Goal: Task Accomplishment & Management: Complete application form

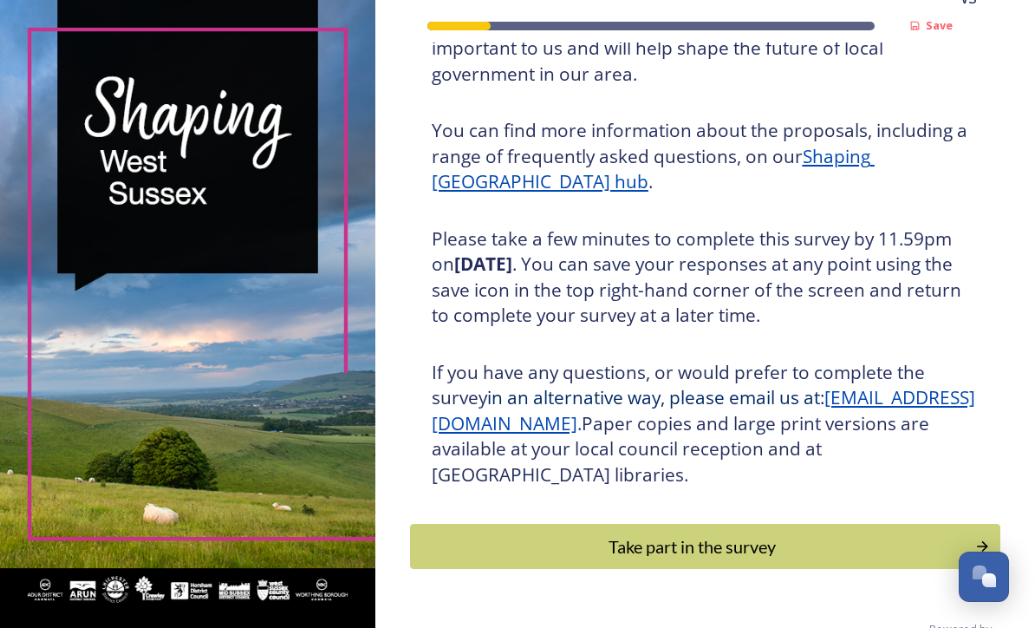
scroll to position [188, 0]
click at [707, 569] on button "Take part in the survey" at bounding box center [705, 546] width 590 height 45
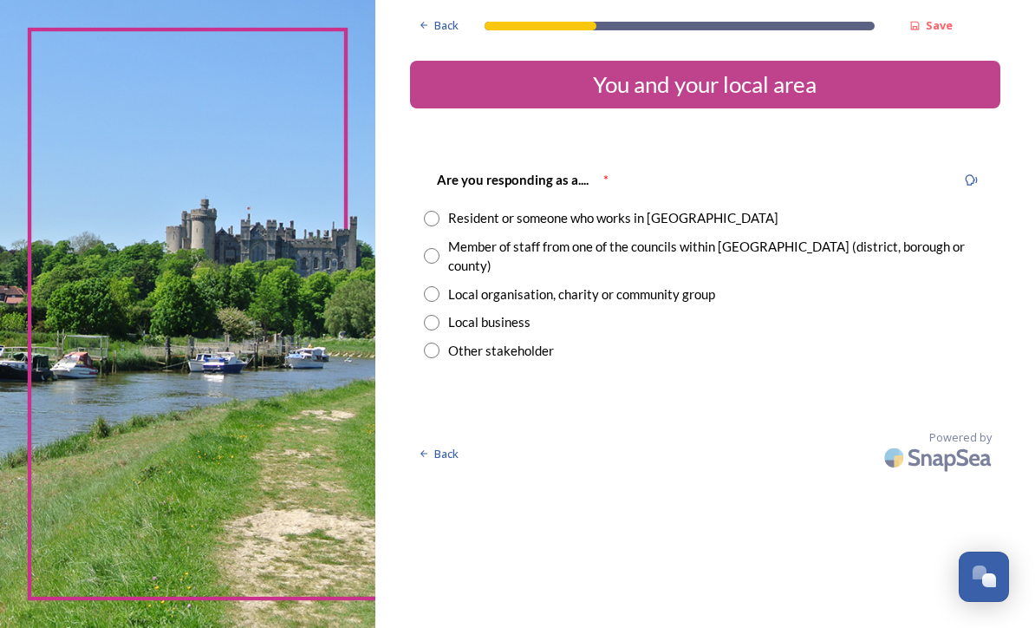
click at [439, 211] on input "radio" at bounding box center [432, 219] width 16 height 16
radio input "true"
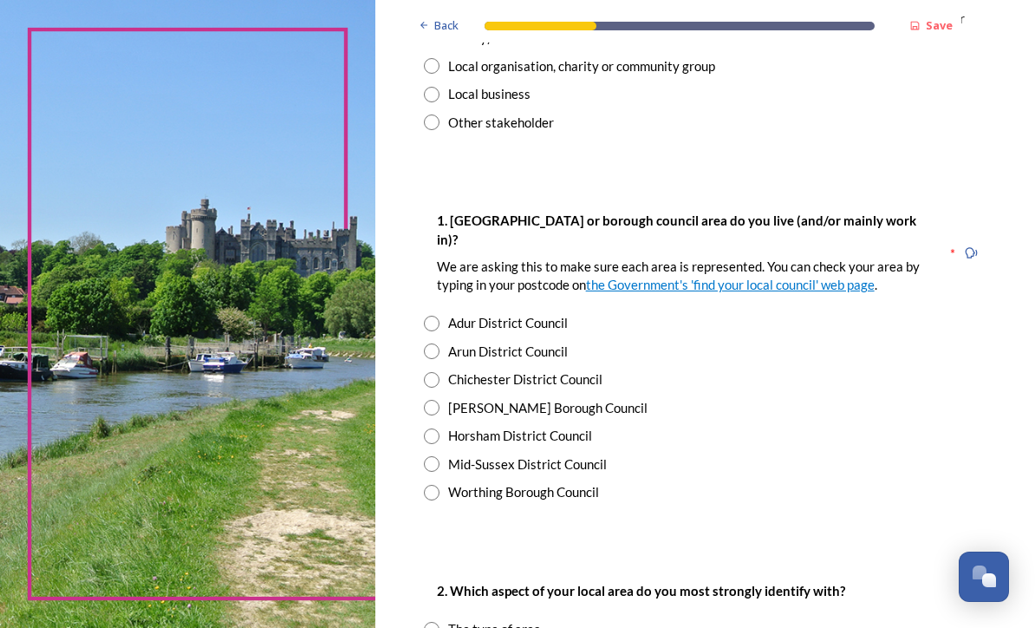
scroll to position [238, 0]
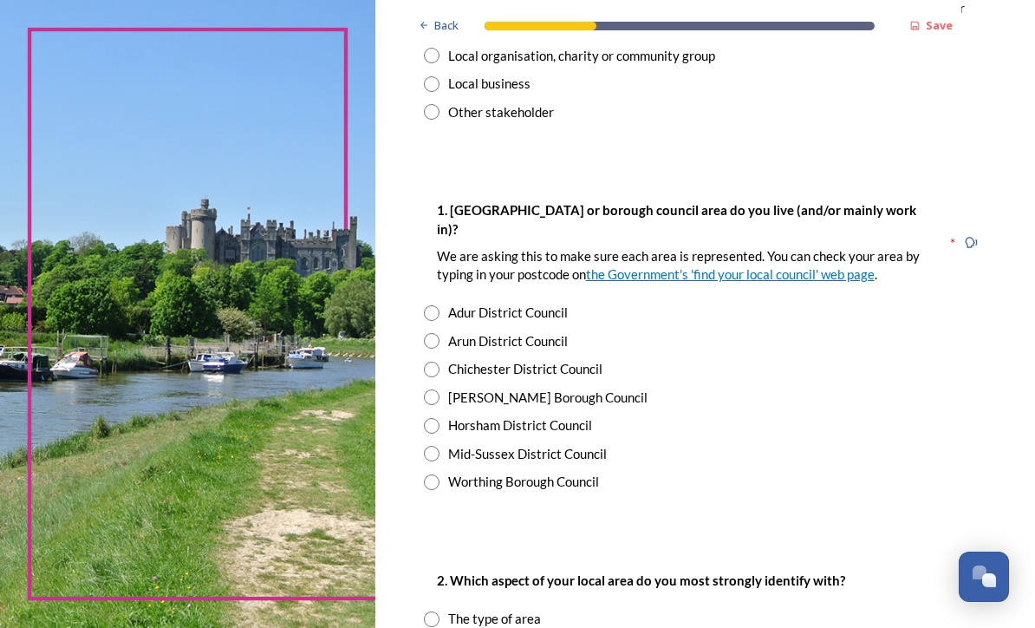
click at [439, 394] on input "radio" at bounding box center [432, 397] width 16 height 16
radio input "true"
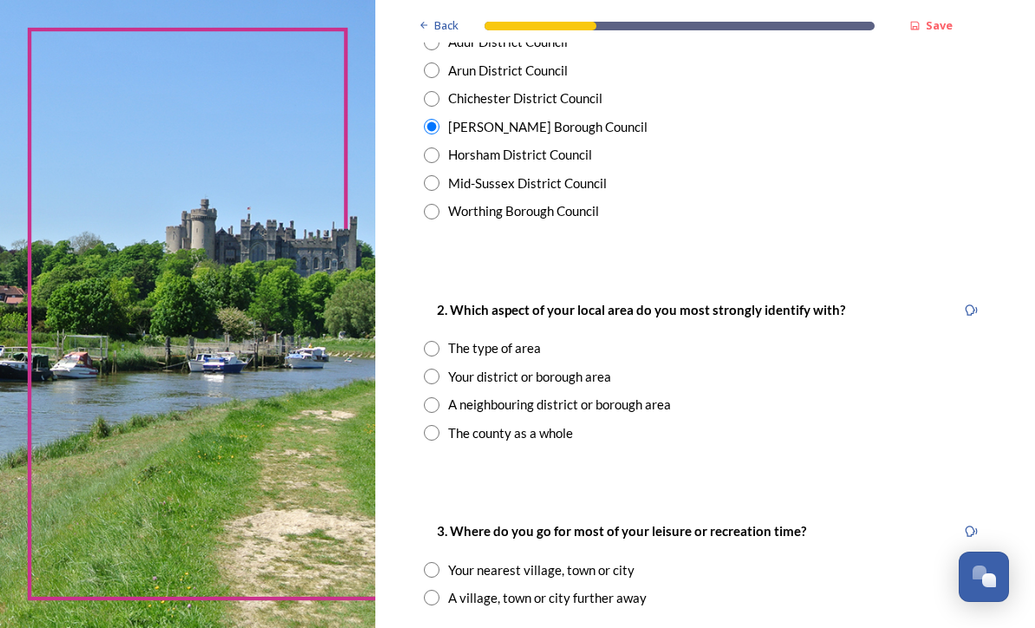
scroll to position [516, 0]
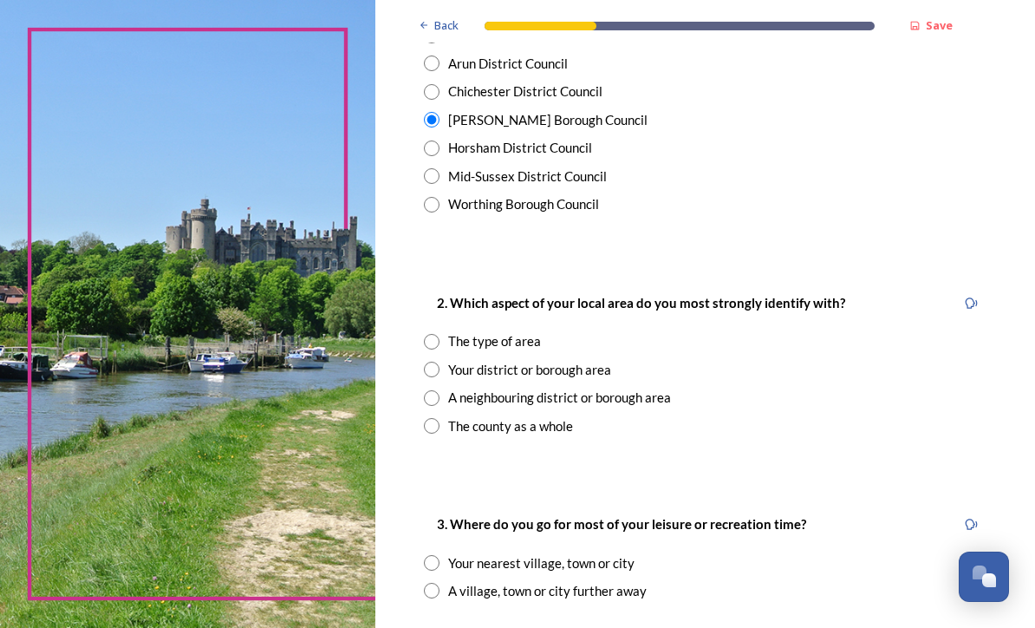
click at [439, 362] on input "radio" at bounding box center [432, 369] width 16 height 16
radio input "true"
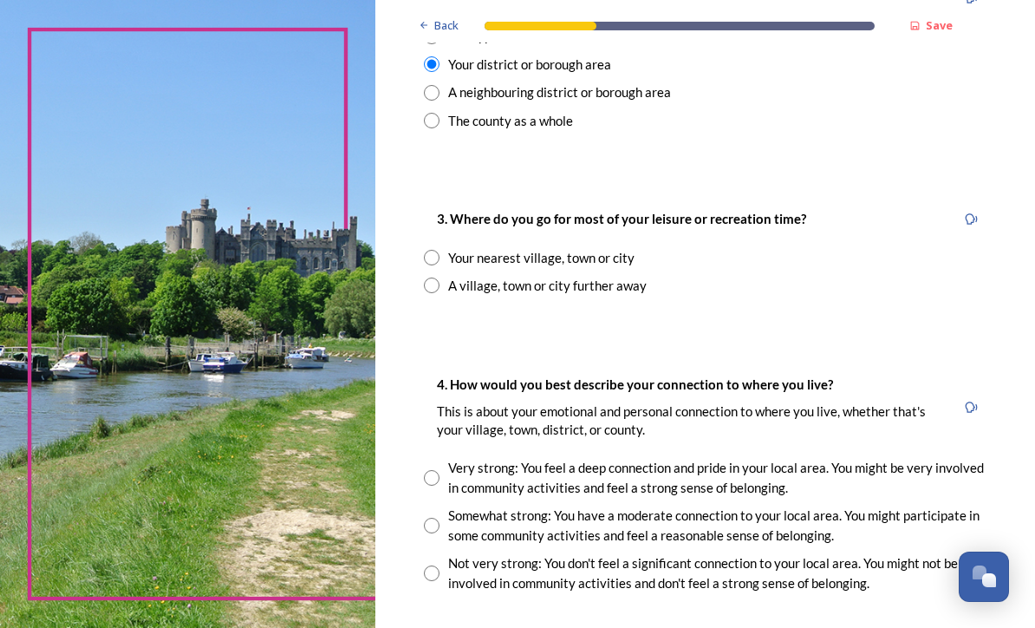
scroll to position [823, 0]
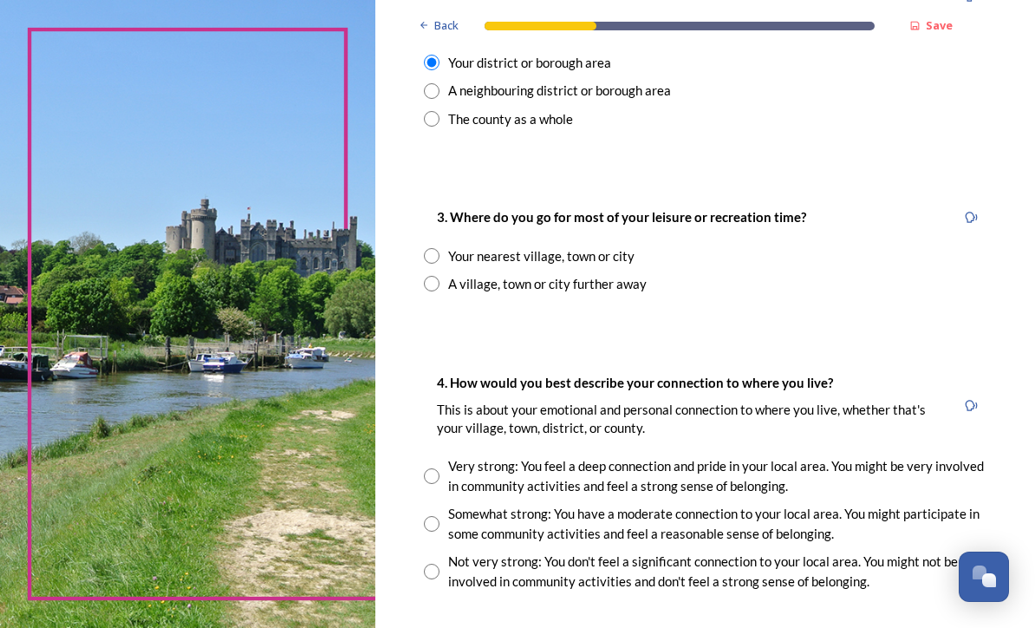
click at [439, 248] on input "radio" at bounding box center [432, 256] width 16 height 16
radio input "true"
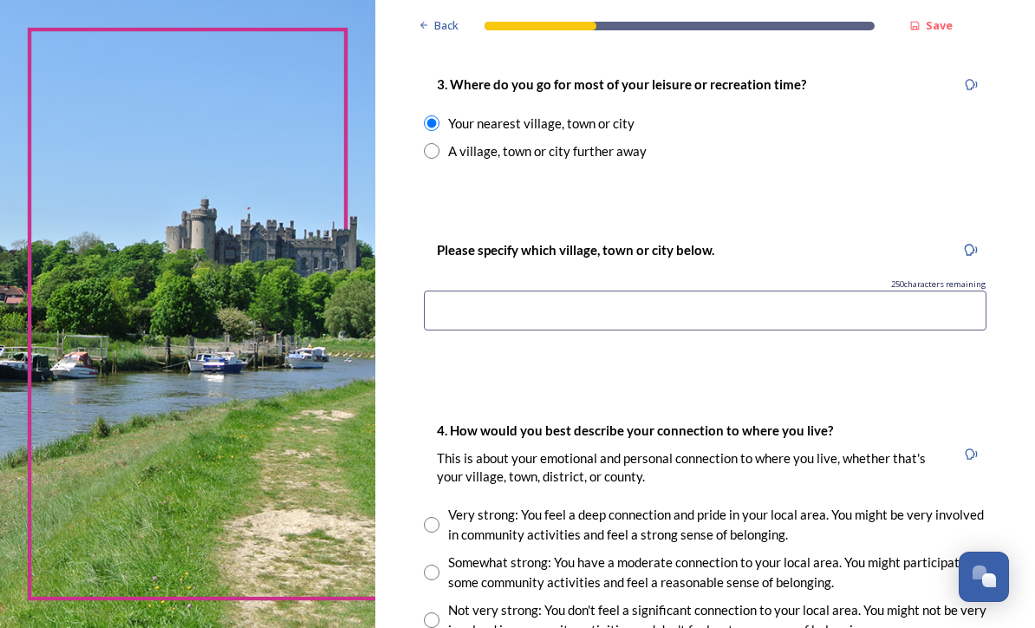
scroll to position [962, 0]
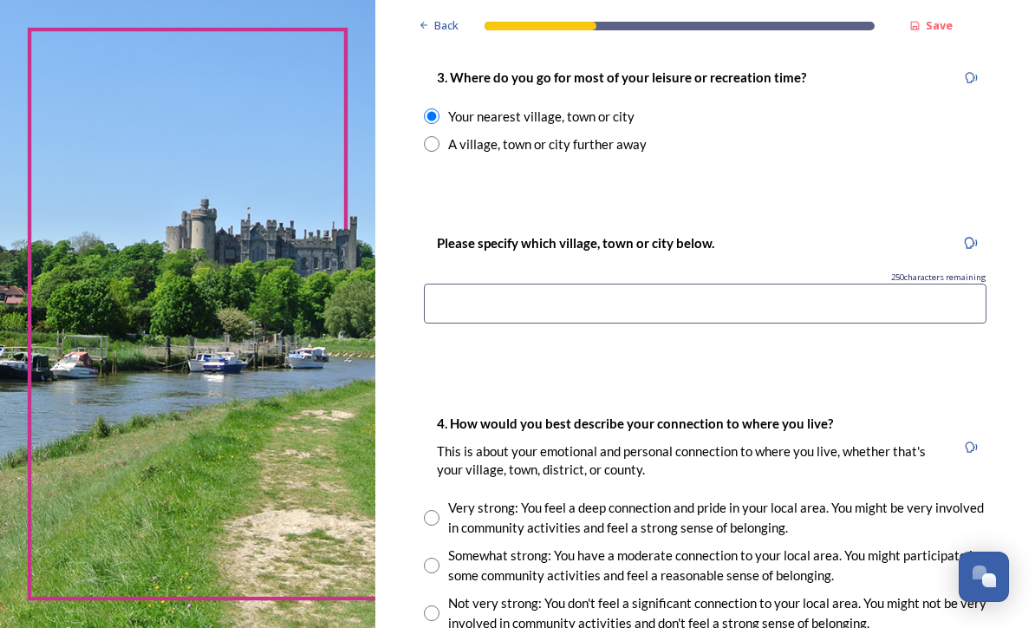
click at [488, 301] on input at bounding box center [705, 303] width 563 height 40
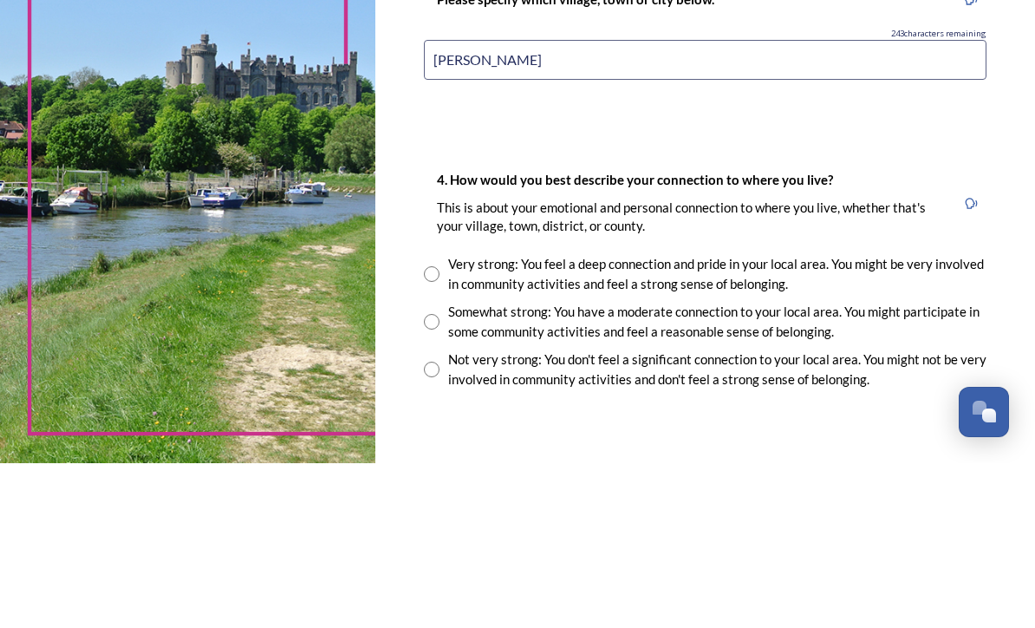
scroll to position [1041, 0]
type input "[PERSON_NAME]"
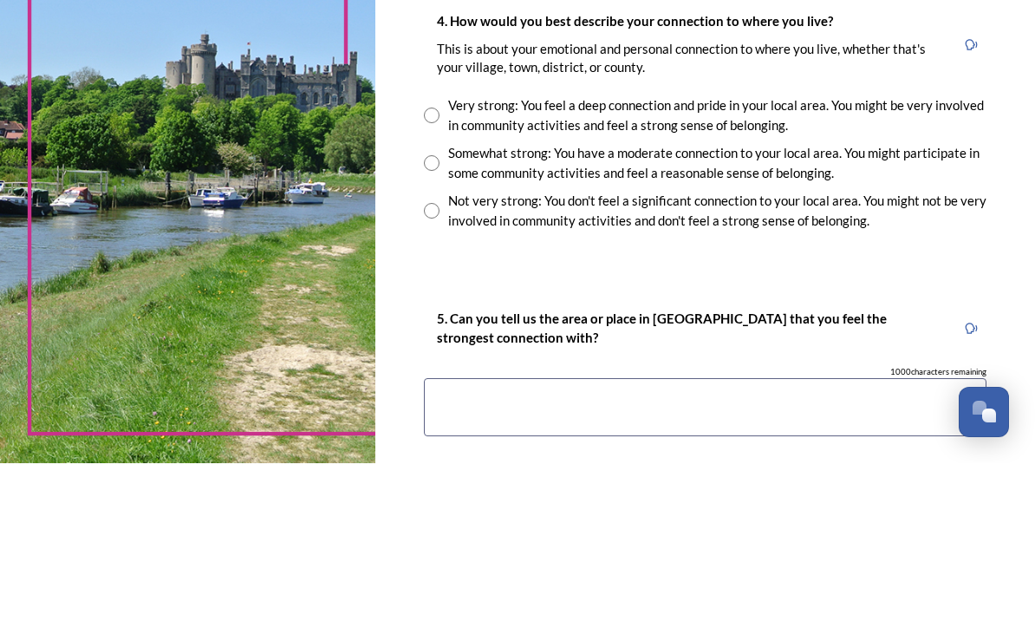
scroll to position [1201, 0]
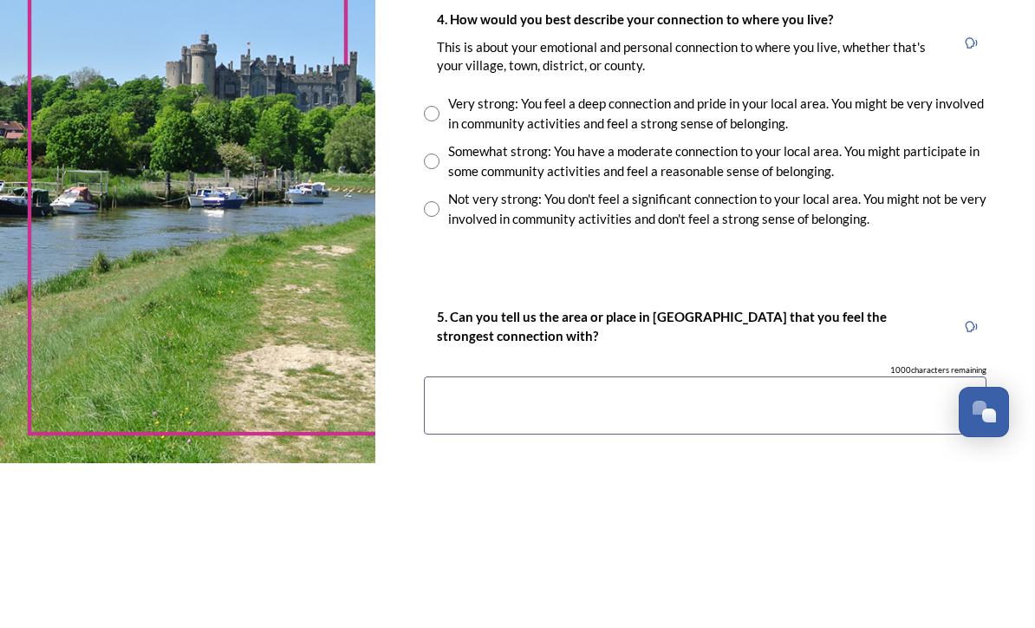
click at [439, 318] on input "radio" at bounding box center [432, 326] width 16 height 16
radio input "true"
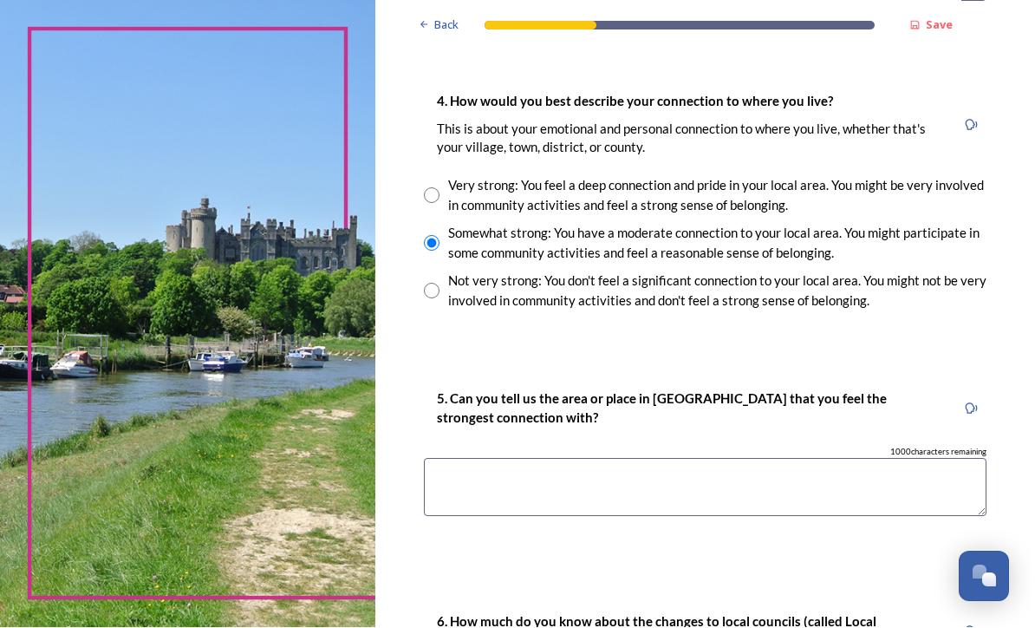
scroll to position [1292, 0]
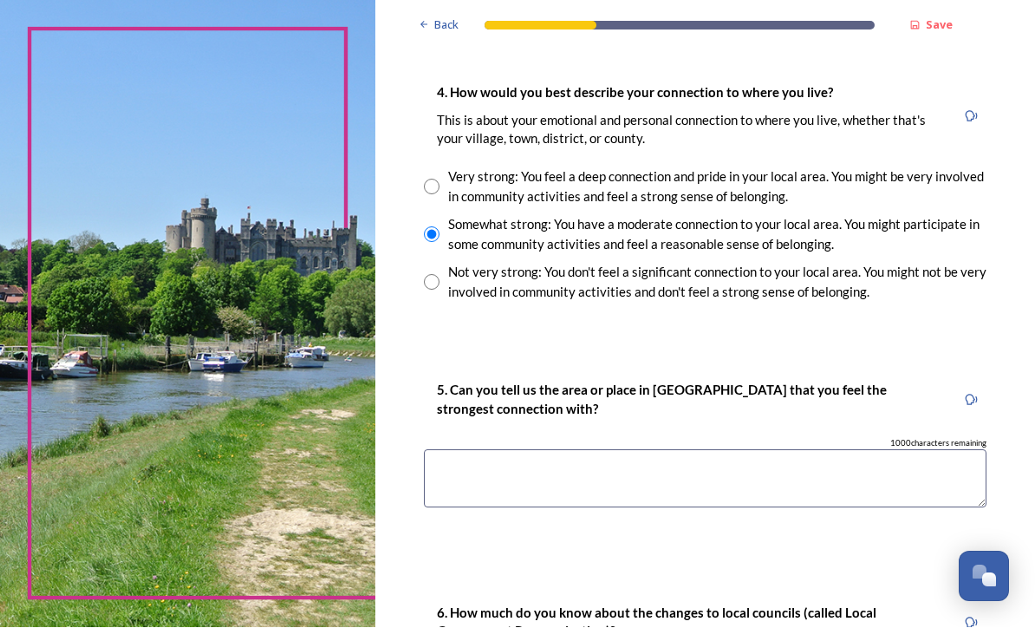
click at [491, 450] on textarea at bounding box center [705, 479] width 563 height 58
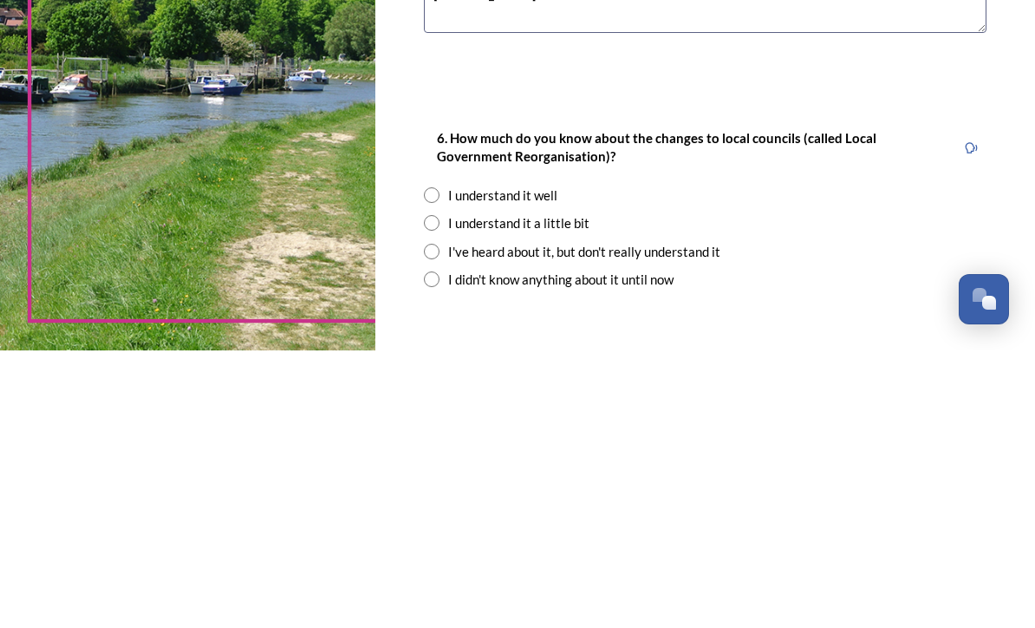
scroll to position [1491, 0]
type textarea "[PERSON_NAME]"
click at [439, 491] on input "radio" at bounding box center [432, 499] width 16 height 16
radio input "true"
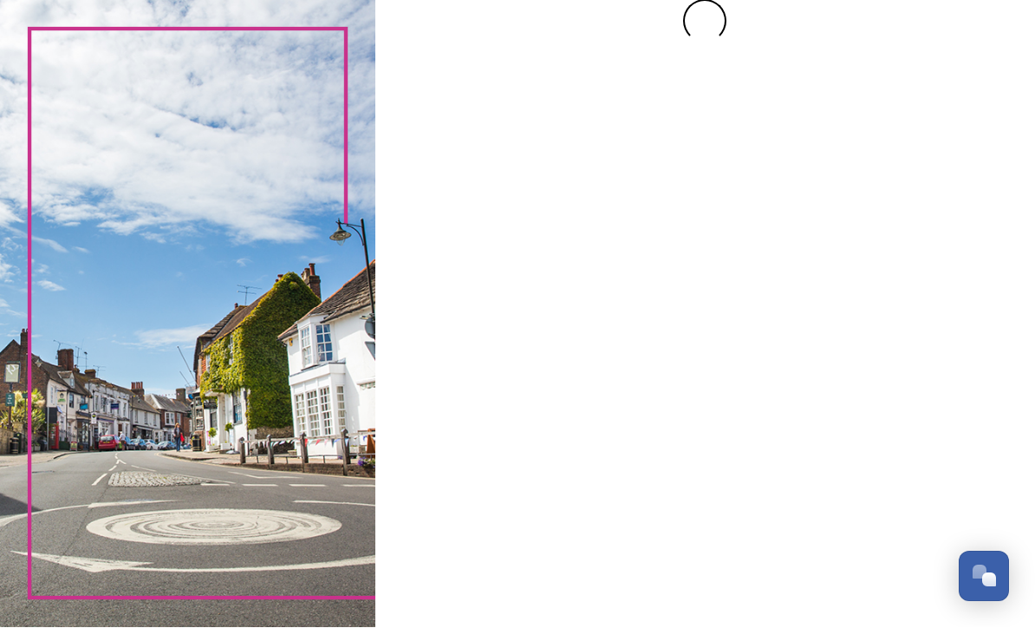
scroll to position [0, 0]
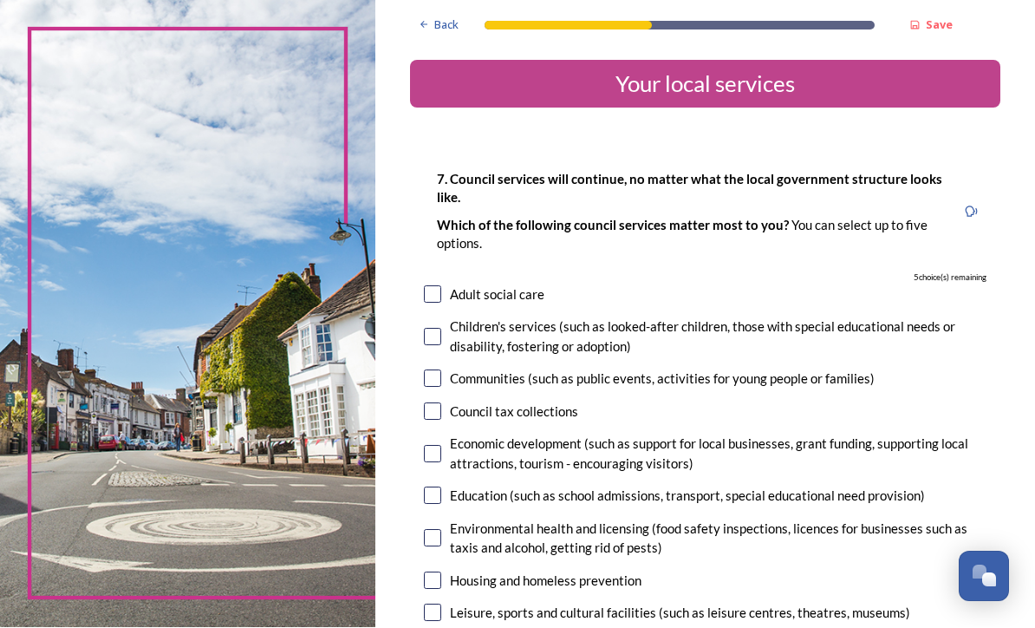
click at [441, 370] on input "checkbox" at bounding box center [432, 378] width 17 height 17
checkbox input "true"
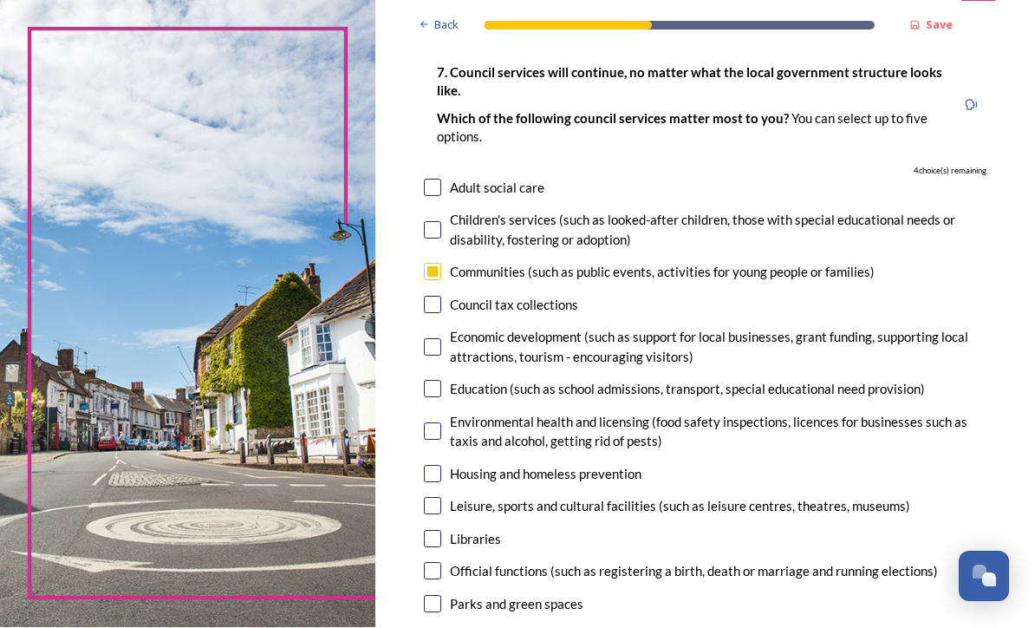
scroll to position [110, 0]
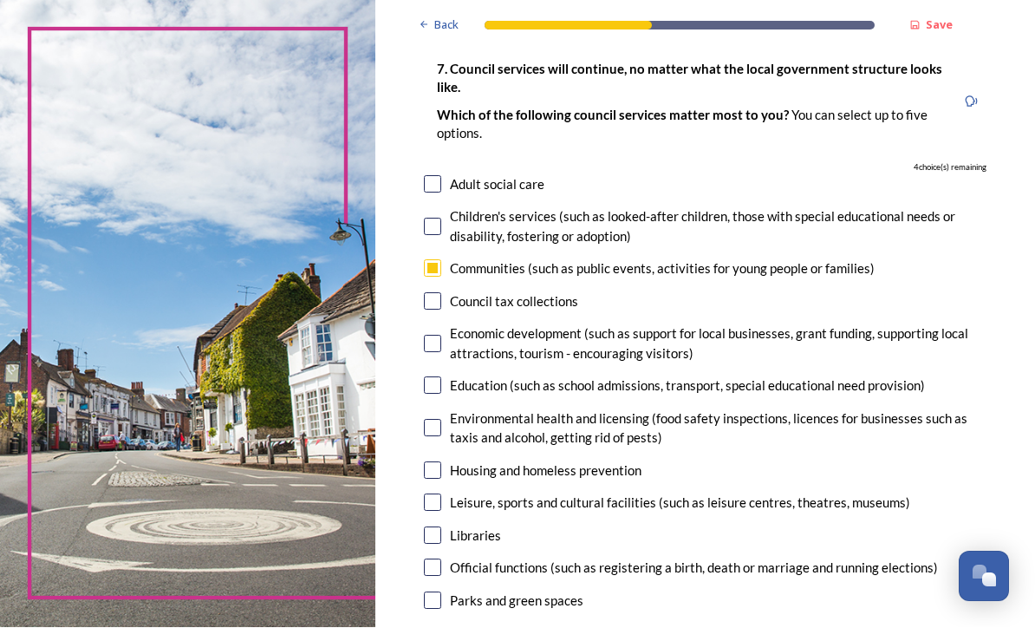
click at [441, 335] on input "checkbox" at bounding box center [432, 343] width 17 height 17
checkbox input "true"
click at [441, 377] on input "checkbox" at bounding box center [432, 385] width 17 height 17
checkbox input "true"
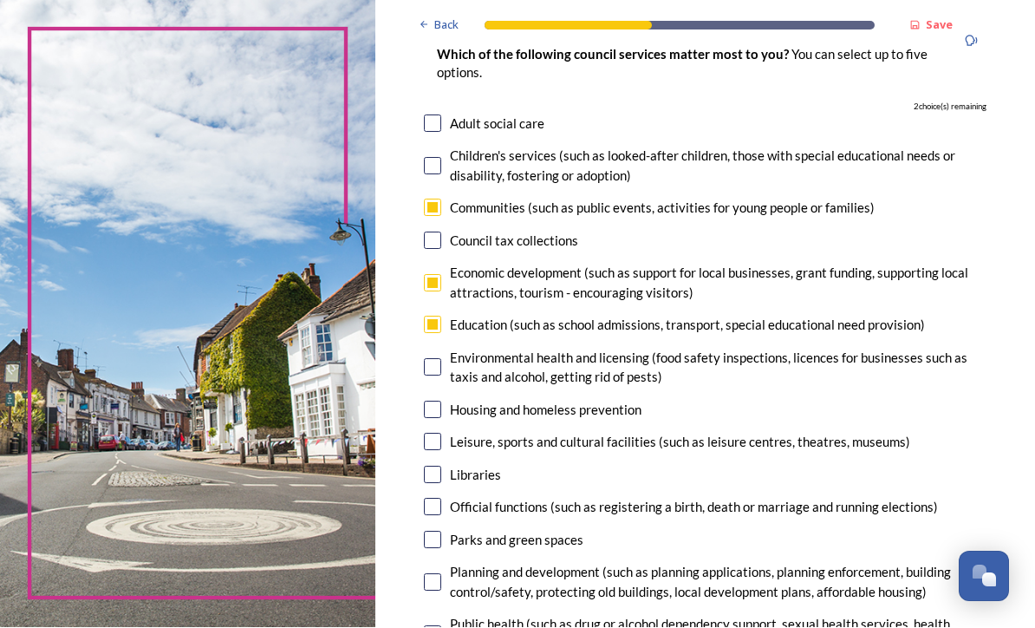
scroll to position [180, 0]
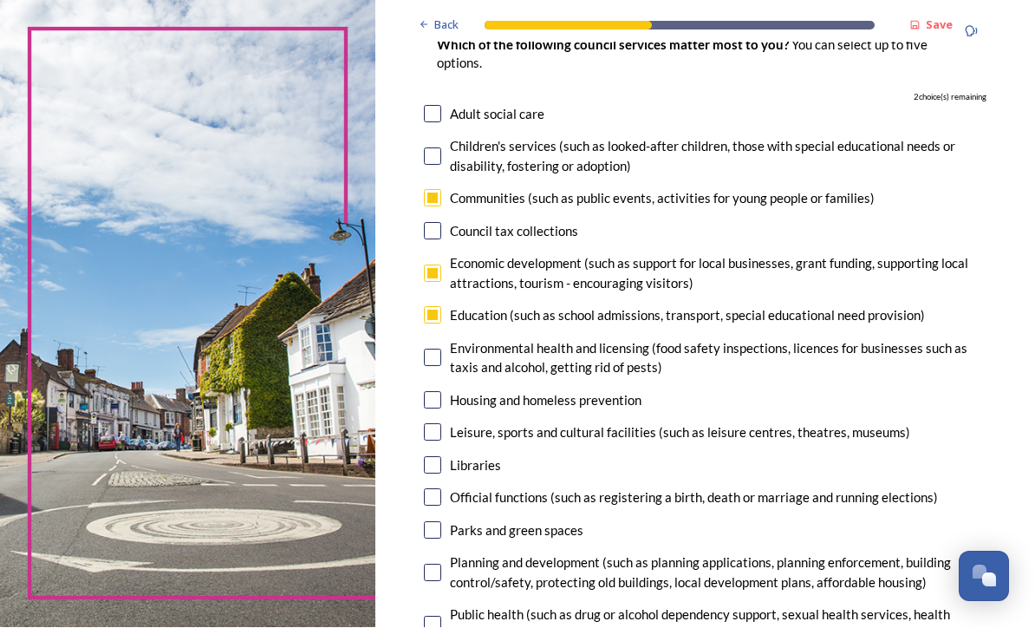
click at [441, 349] on input "checkbox" at bounding box center [432, 357] width 17 height 17
checkbox input "true"
click at [441, 424] on input "checkbox" at bounding box center [432, 432] width 17 height 17
checkbox input "true"
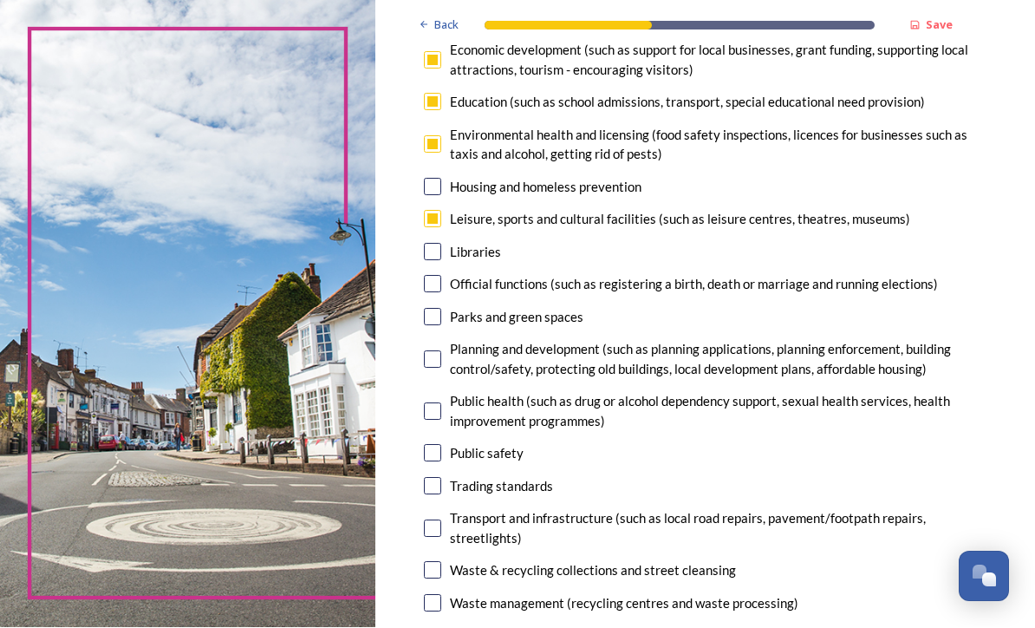
scroll to position [394, 0]
click at [441, 308] on input "checkbox" at bounding box center [432, 316] width 17 height 17
checkbox input "false"
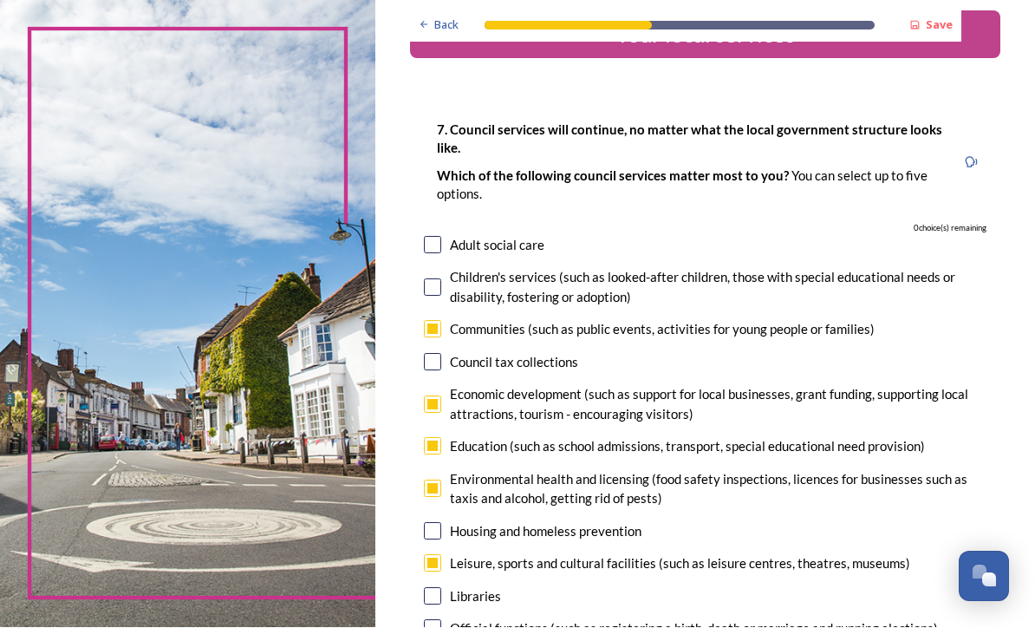
scroll to position [53, 0]
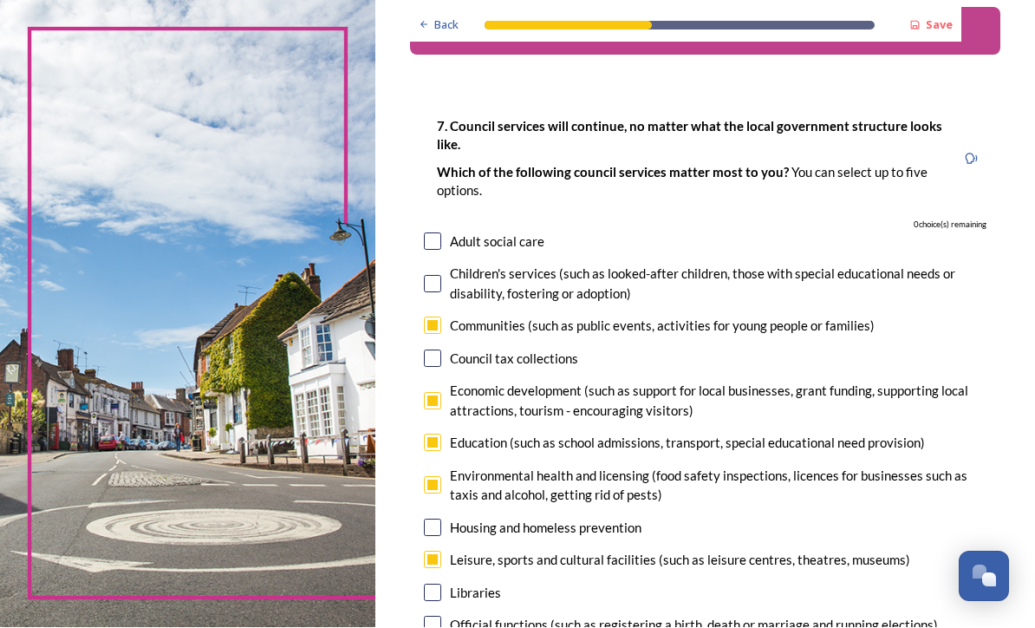
click at [441, 393] on input "checkbox" at bounding box center [432, 401] width 17 height 17
checkbox input "false"
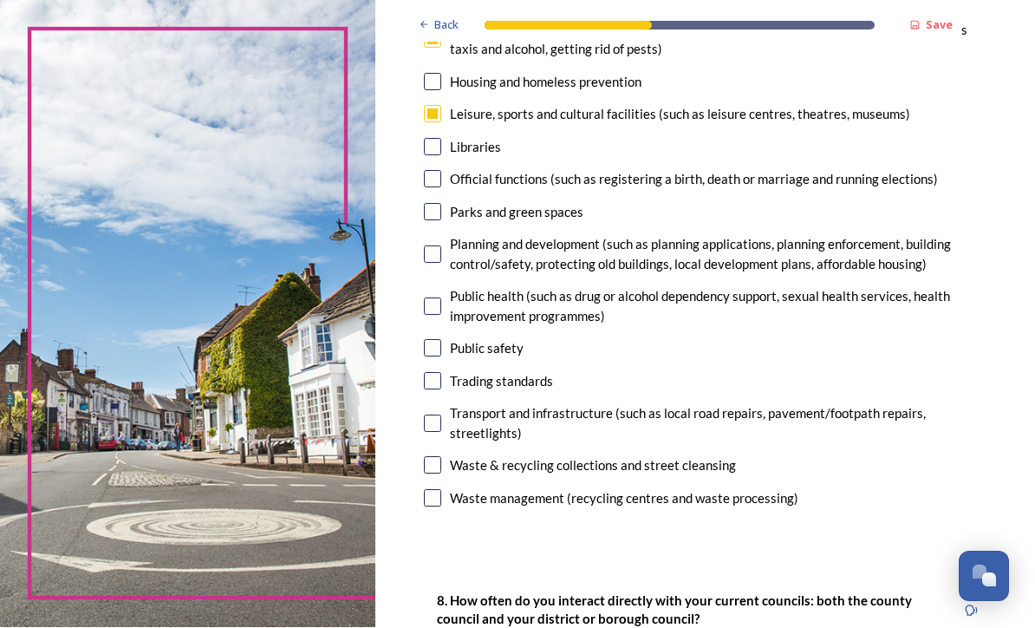
scroll to position [485, 0]
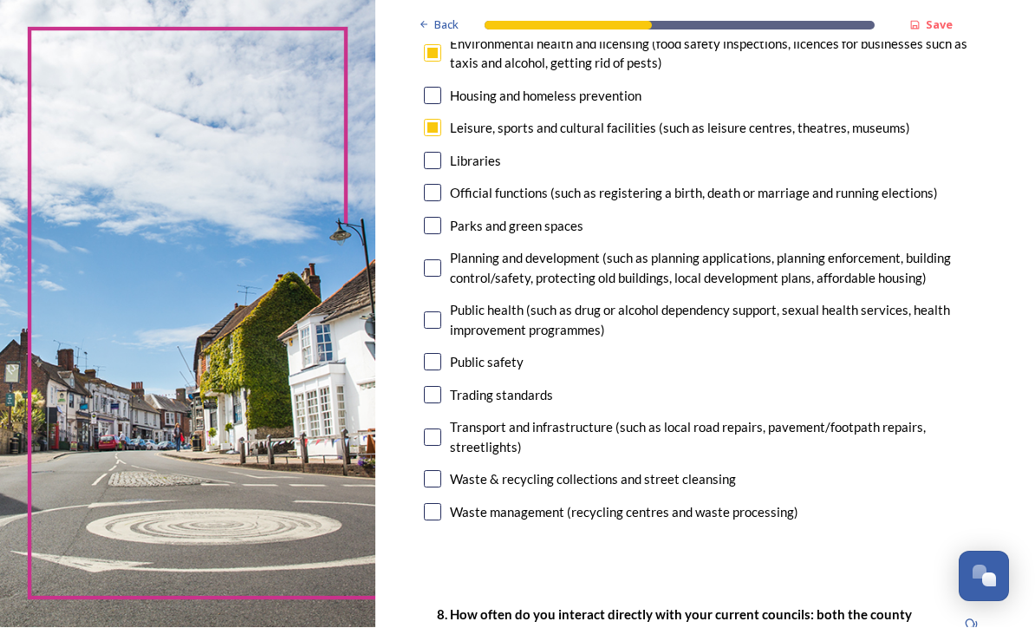
click at [441, 218] on input "checkbox" at bounding box center [432, 226] width 17 height 17
checkbox input "true"
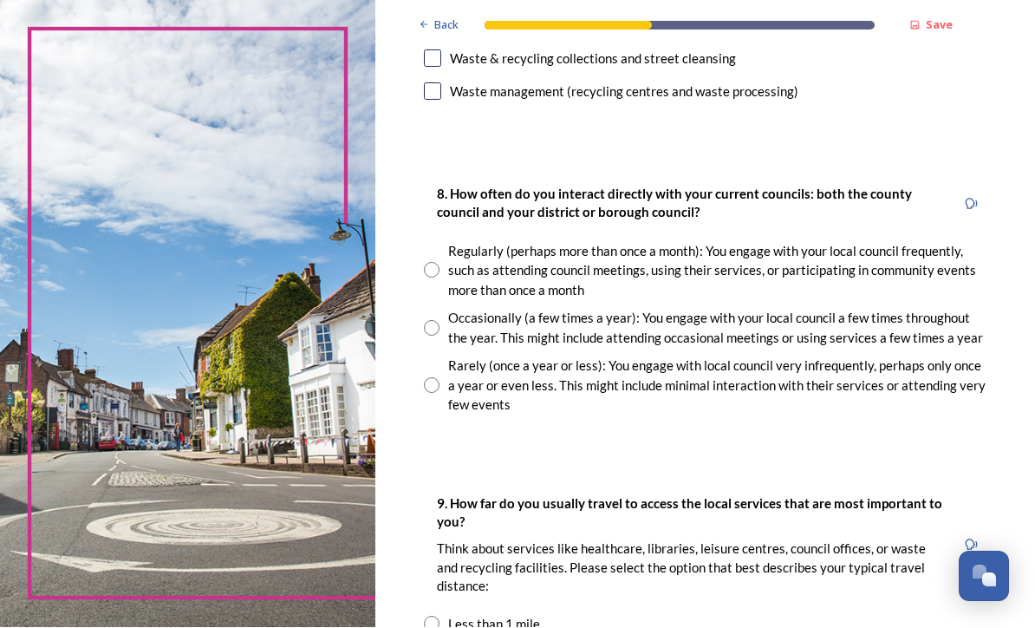
scroll to position [903, 0]
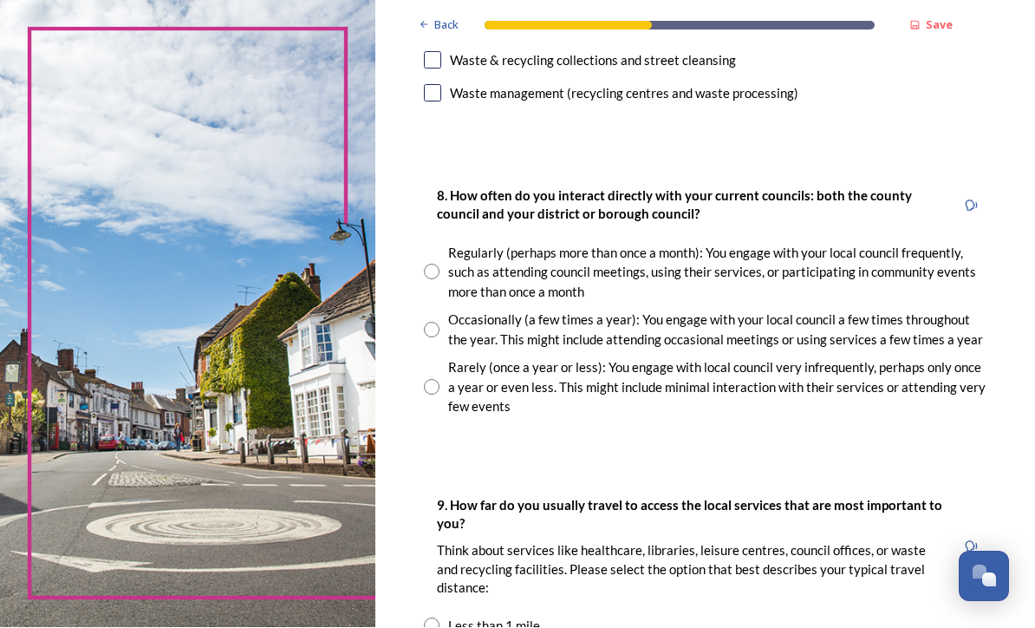
click at [439, 322] on input "radio" at bounding box center [432, 330] width 16 height 16
radio input "true"
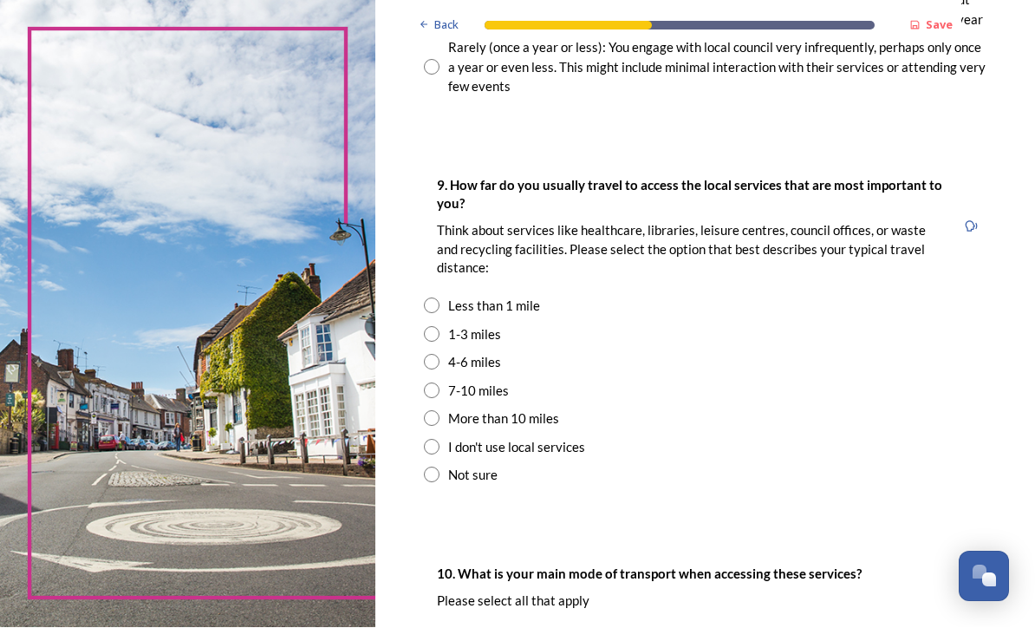
scroll to position [1239, 0]
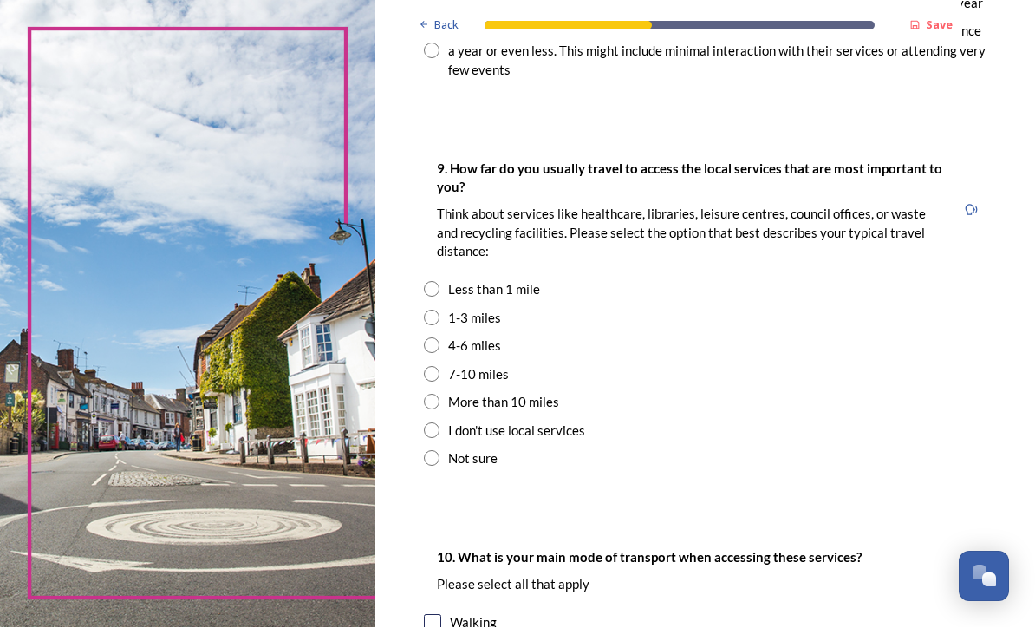
click at [439, 310] on input "radio" at bounding box center [432, 318] width 16 height 16
radio input "true"
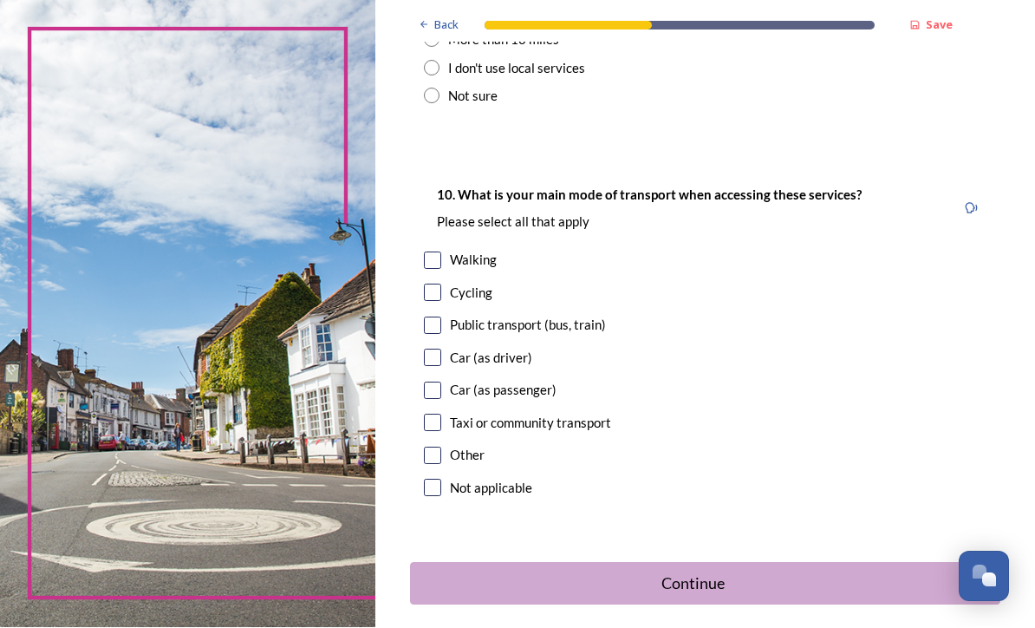
scroll to position [1603, 0]
click at [441, 348] on input "checkbox" at bounding box center [432, 356] width 17 height 17
checkbox input "true"
click at [569, 571] on div "Continue" at bounding box center [693, 582] width 548 height 23
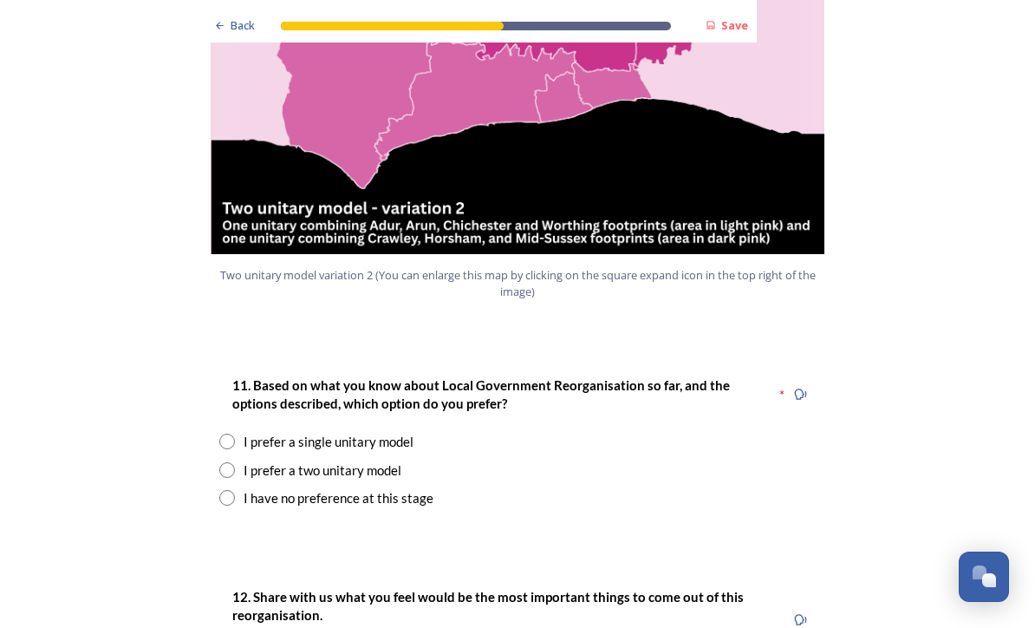
scroll to position [2051, 0]
click at [223, 462] on input "radio" at bounding box center [227, 470] width 16 height 16
radio input "true"
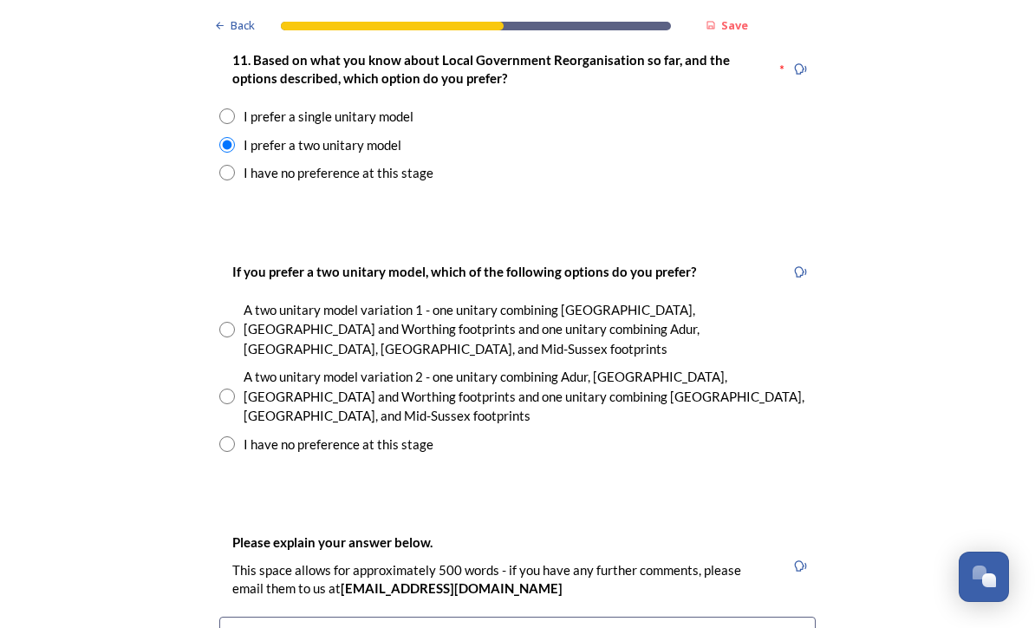
scroll to position [2376, 0]
click at [210, 301] on div "If you prefer a two unitary model, which of the following options do you prefer…" at bounding box center [517, 358] width 624 height 228
click at [225, 388] on input "radio" at bounding box center [227, 396] width 16 height 16
radio input "true"
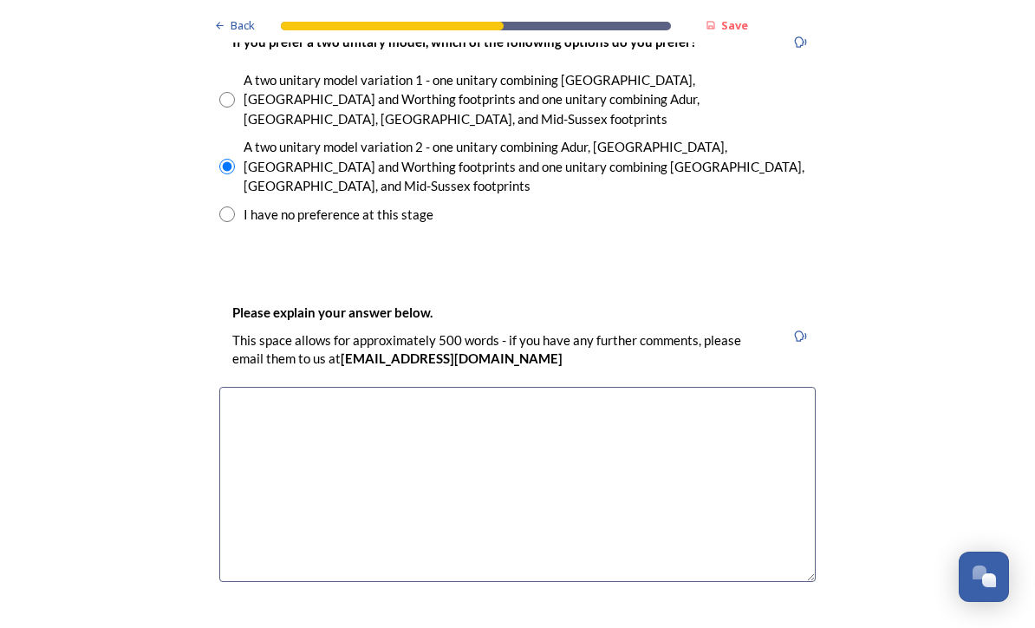
scroll to position [2618, 0]
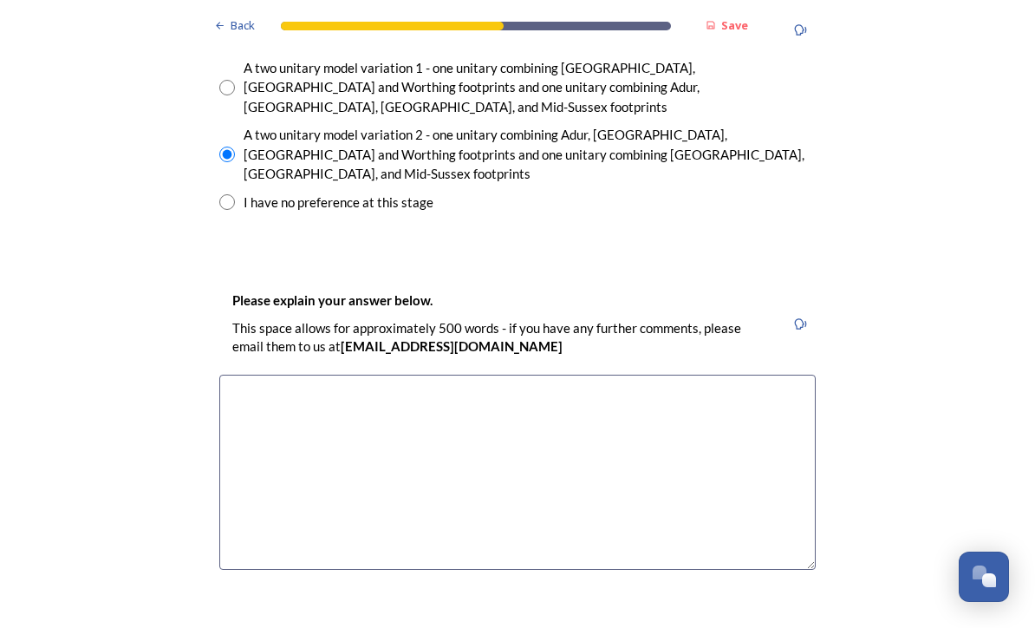
click at [263, 374] on textarea at bounding box center [517, 471] width 596 height 195
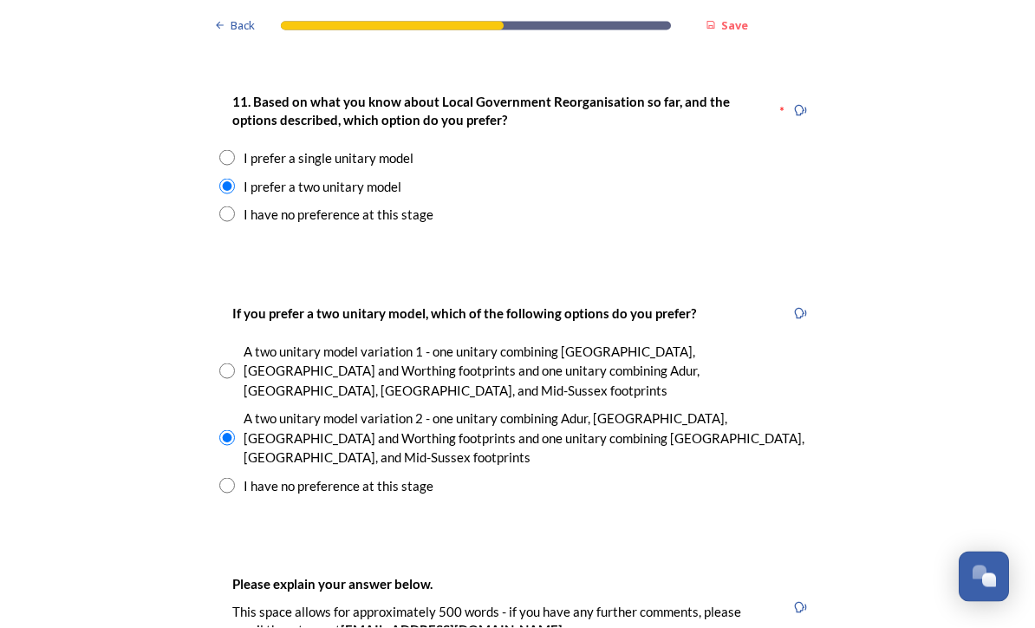
scroll to position [2318, 0]
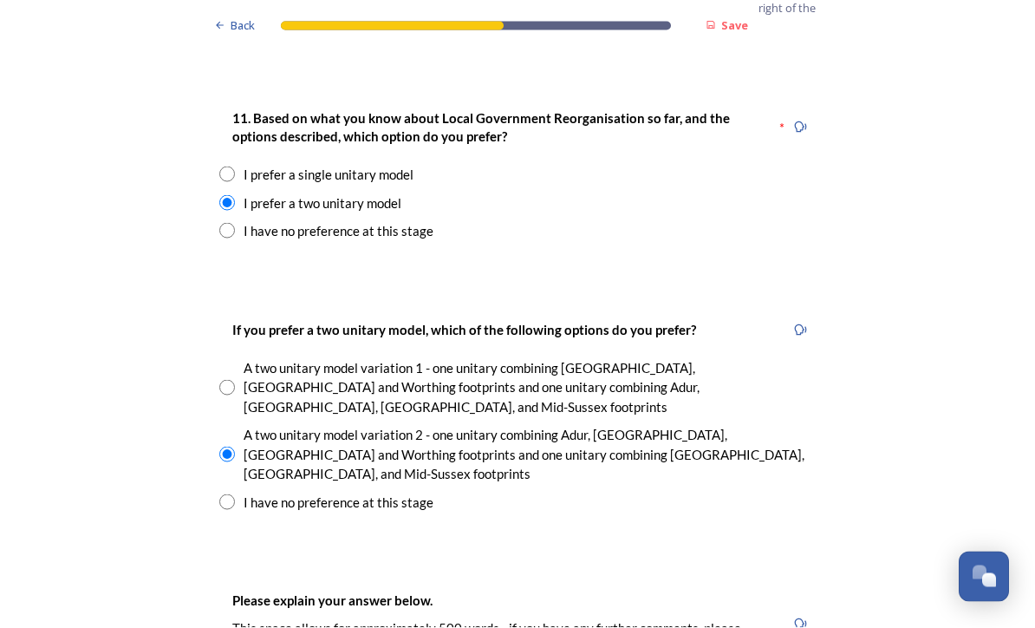
click at [738, 23] on strong "Save" at bounding box center [734, 25] width 27 height 16
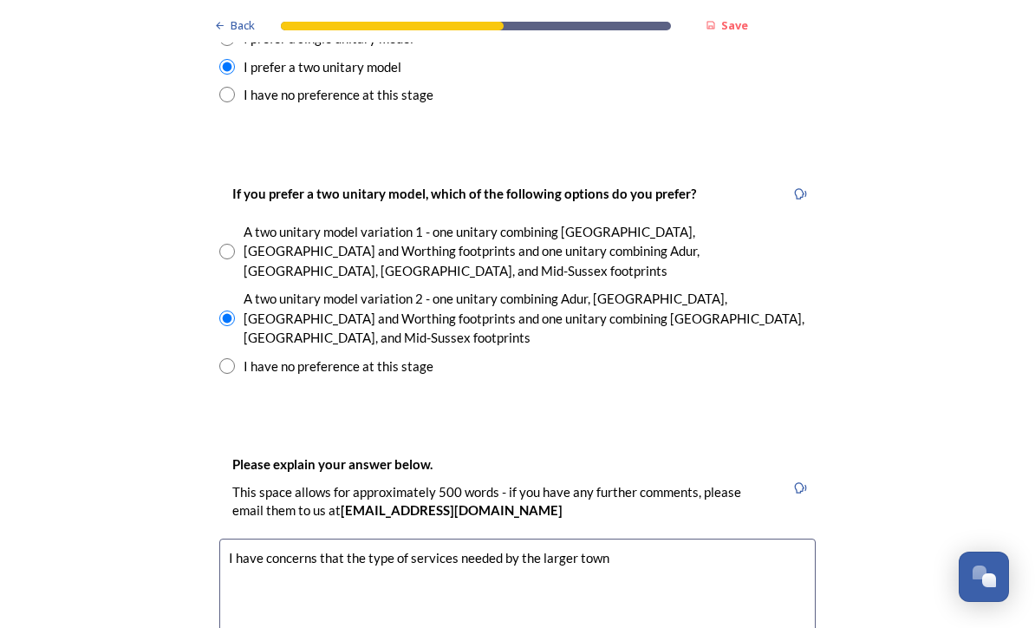
scroll to position [2455, 0]
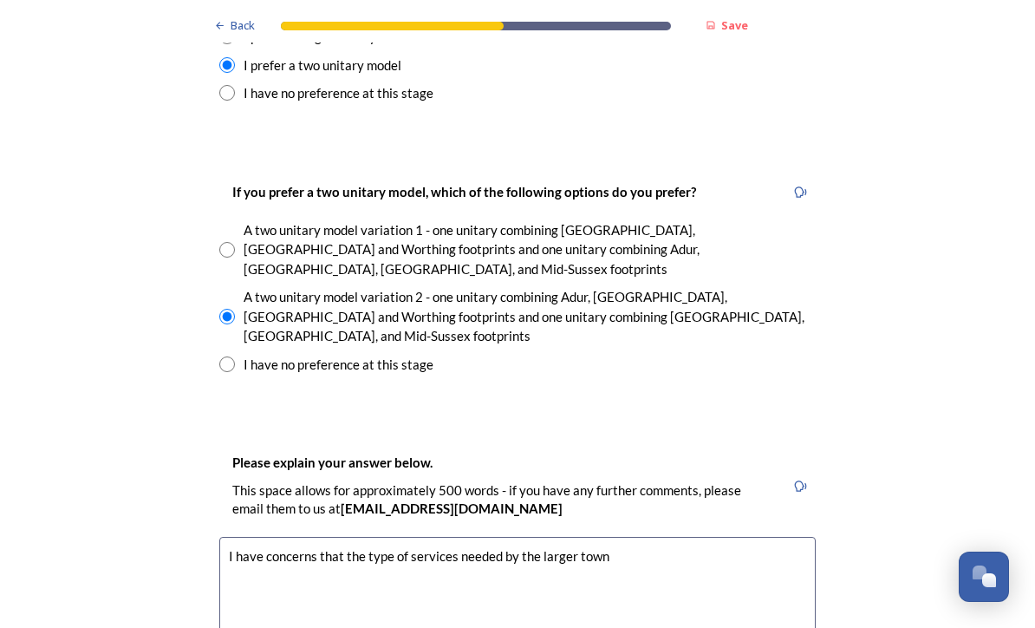
click at [609, 537] on textarea "I have concerns that the type of services needed by the larger town" at bounding box center [517, 634] width 596 height 195
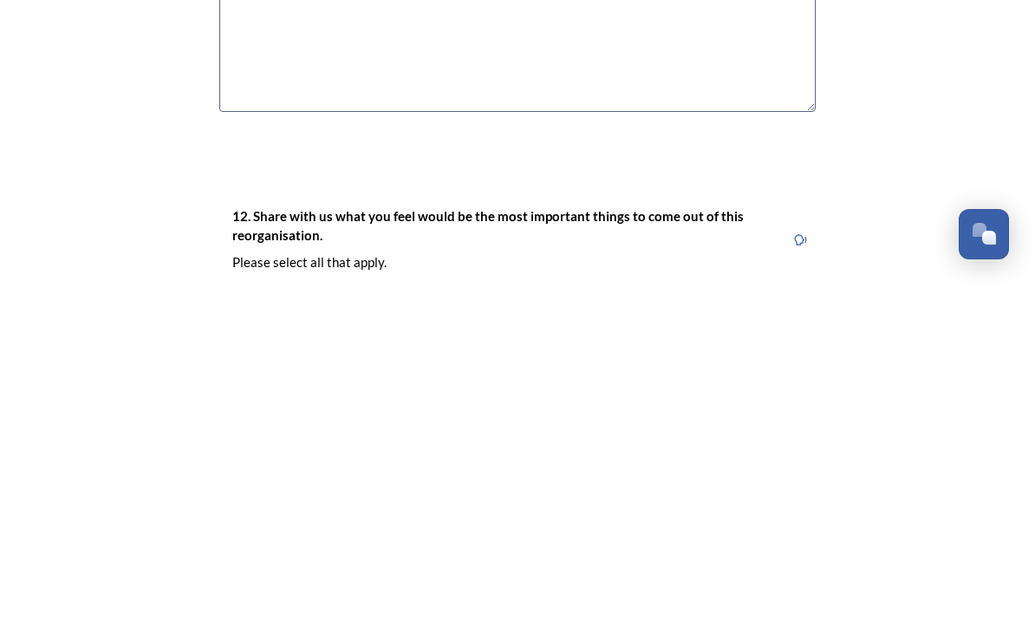
scroll to position [2733, 0]
type textarea "I have concerns that the type of services needed by the larger towns is not the…"
checkbox input "true"
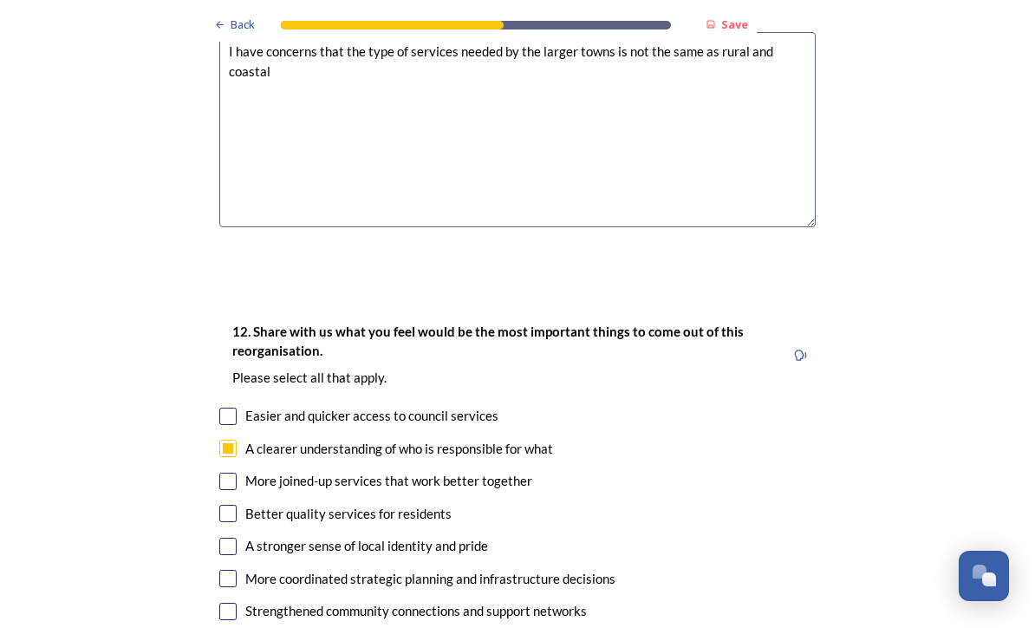
scroll to position [2969, 0]
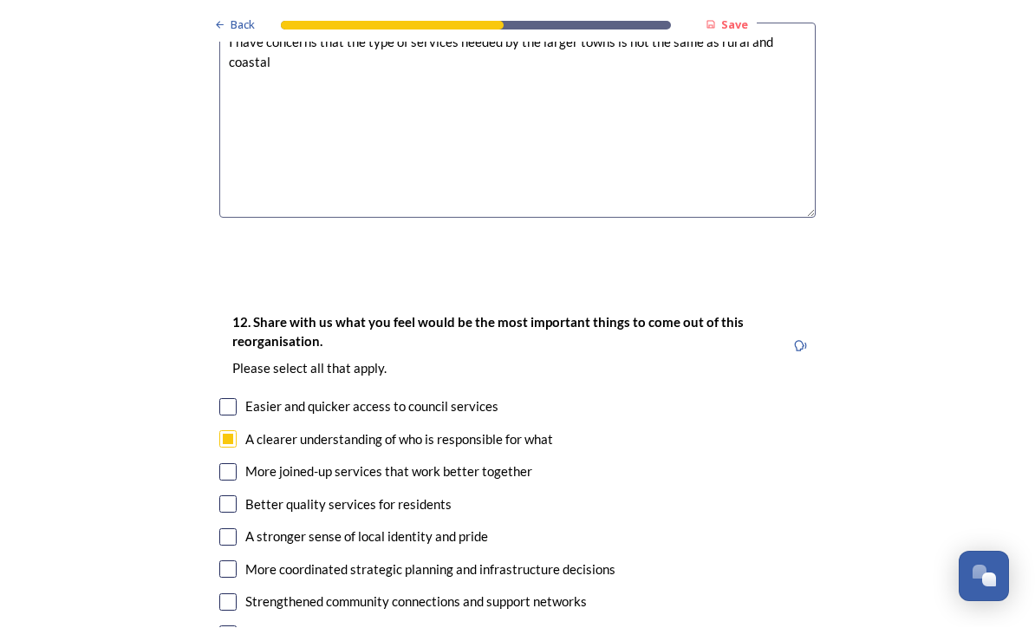
click at [106, 314] on div "Back Save Prioritising future services As explained on our Shaping [GEOGRAPHIC_…" at bounding box center [517, 59] width 1035 height 6057
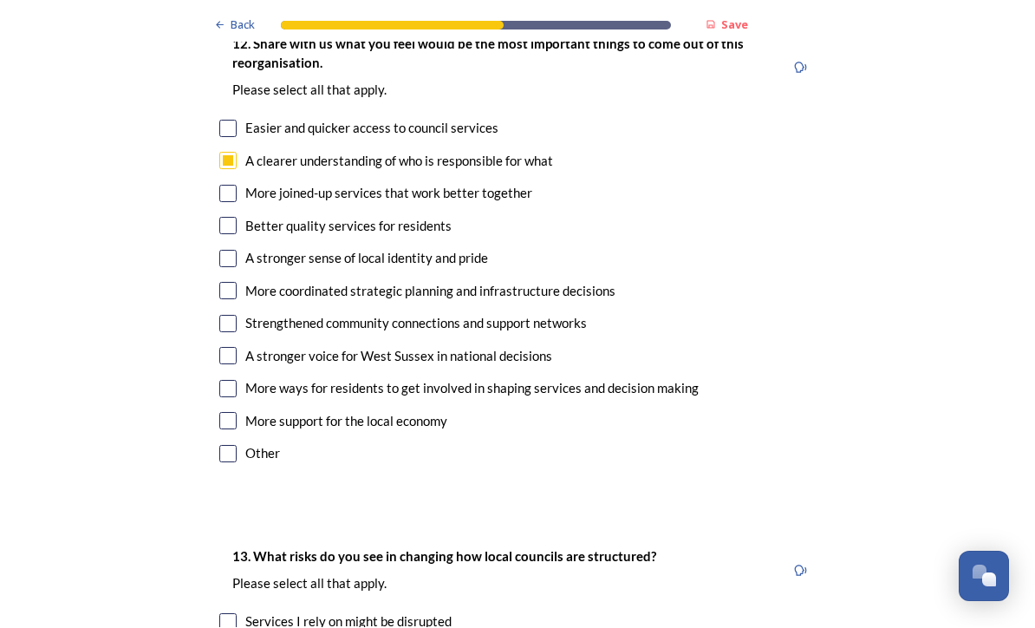
scroll to position [3247, 0]
click at [227, 283] on input "checkbox" at bounding box center [227, 291] width 17 height 17
checkbox input "true"
click at [221, 348] on input "checkbox" at bounding box center [227, 356] width 17 height 17
checkbox input "true"
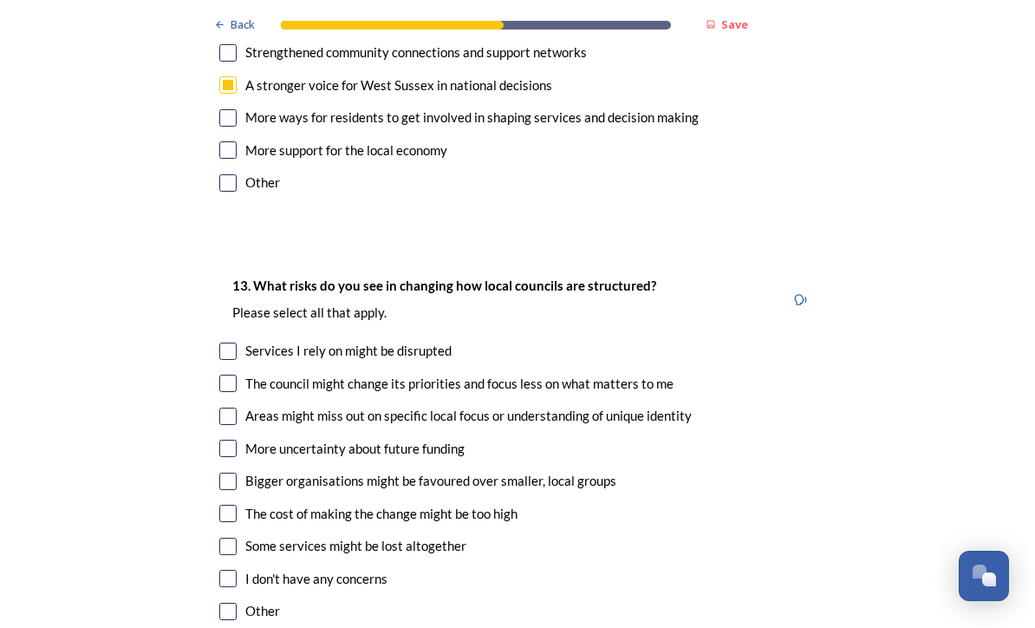
scroll to position [3519, 0]
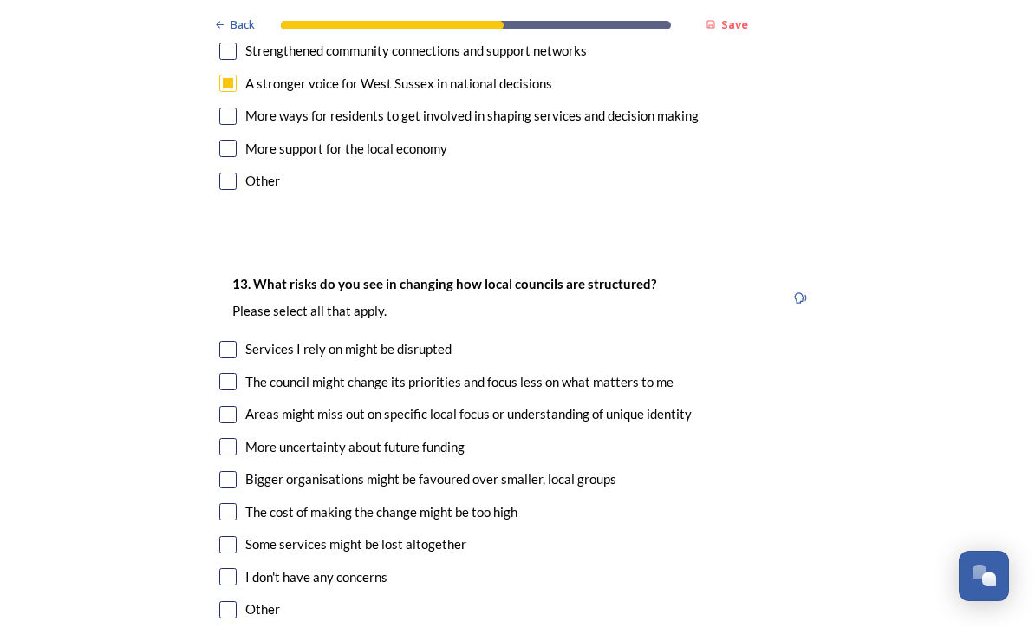
click at [221, 341] on input "checkbox" at bounding box center [227, 349] width 17 height 17
checkbox input "true"
click at [220, 374] on input "checkbox" at bounding box center [227, 382] width 17 height 17
checkbox input "true"
click at [220, 406] on input "checkbox" at bounding box center [227, 414] width 17 height 17
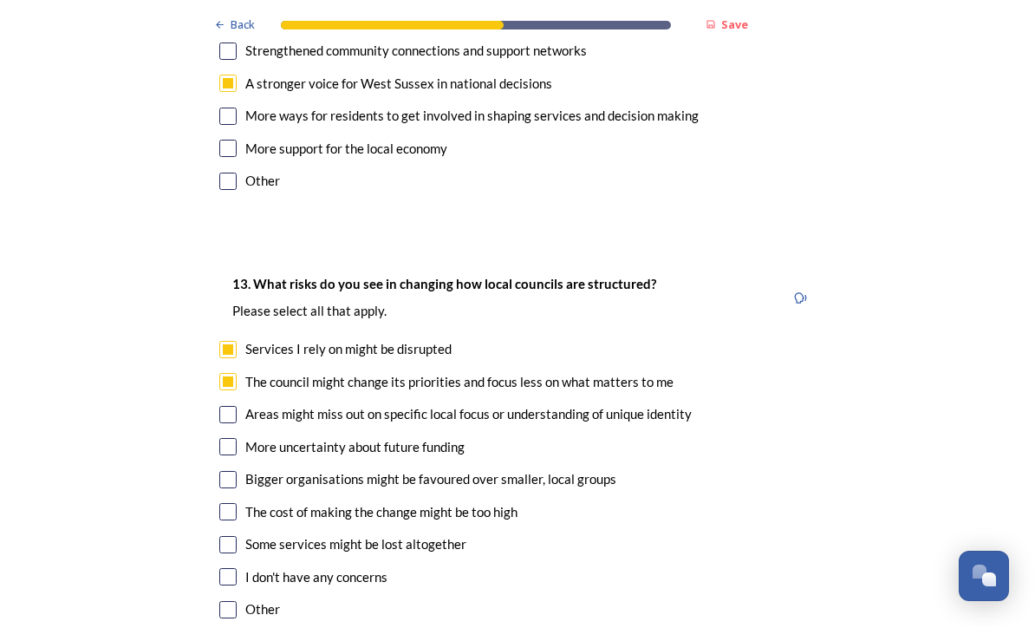
checkbox input "true"
click at [224, 472] on input "checkbox" at bounding box center [227, 480] width 17 height 17
checkbox input "true"
click at [226, 537] on input "checkbox" at bounding box center [227, 545] width 17 height 17
checkbox input "true"
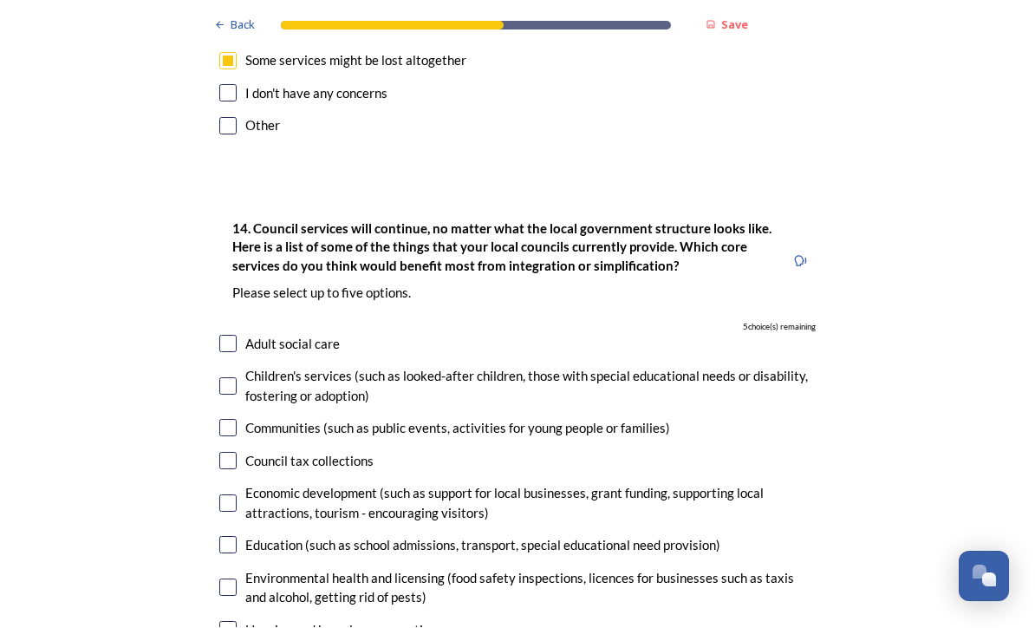
scroll to position [4003, 0]
click at [224, 578] on input "checkbox" at bounding box center [227, 586] width 17 height 17
checkbox input "true"
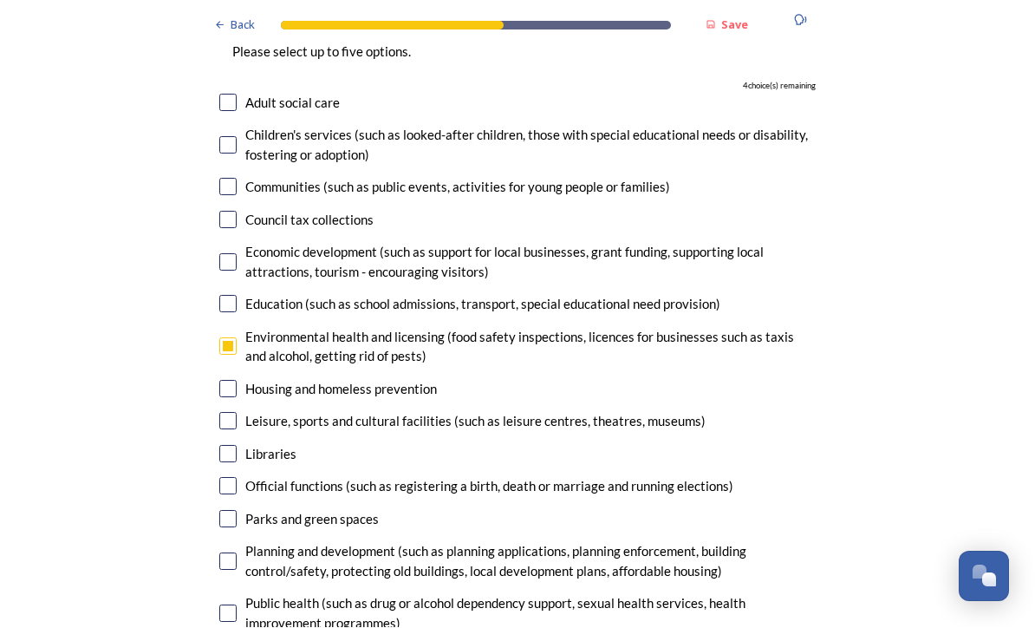
scroll to position [4246, 0]
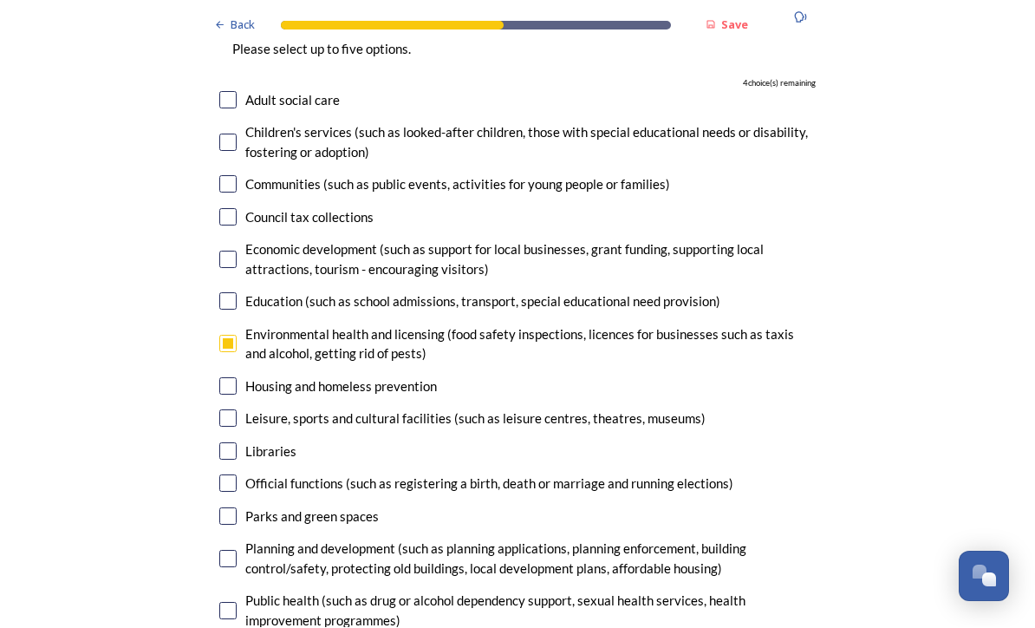
click at [228, 410] on input "checkbox" at bounding box center [227, 418] width 17 height 17
checkbox input "true"
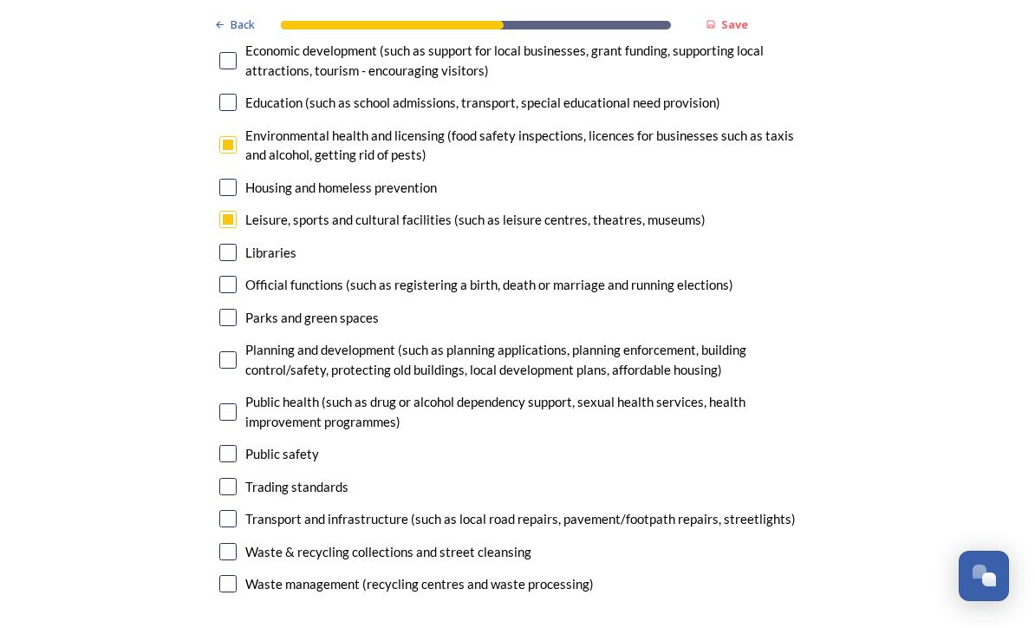
scroll to position [4449, 0]
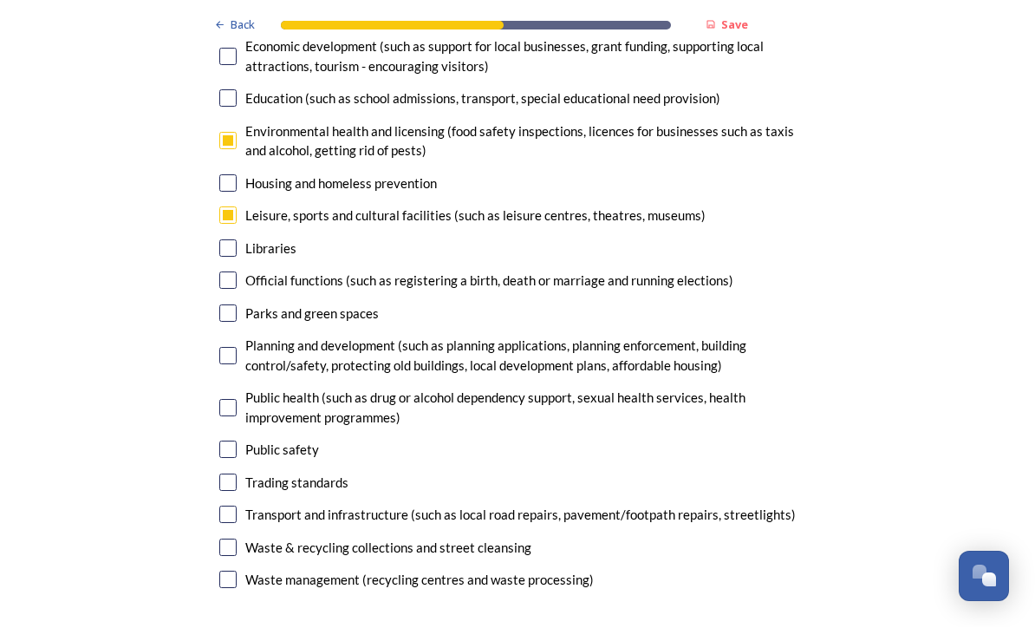
click at [227, 441] on input "checkbox" at bounding box center [227, 449] width 17 height 17
checkbox input "true"
click at [226, 474] on input "checkbox" at bounding box center [227, 482] width 17 height 17
checkbox input "true"
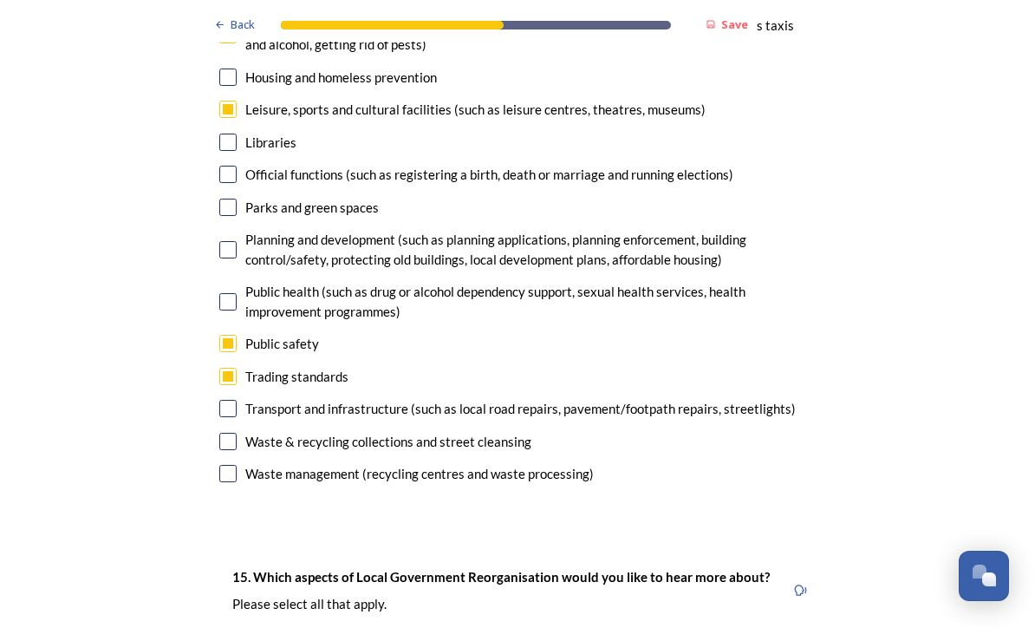
scroll to position [4556, 0]
click at [227, 400] on input "checkbox" at bounding box center [227, 408] width 17 height 17
checkbox input "true"
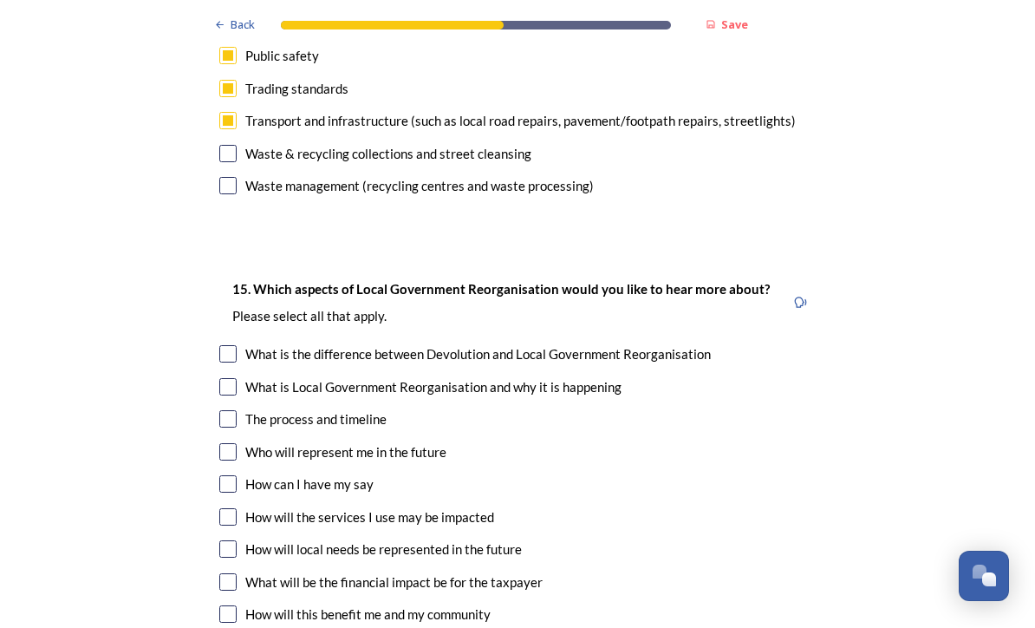
scroll to position [4843, 0]
click at [224, 410] on input "checkbox" at bounding box center [227, 418] width 17 height 17
checkbox input "true"
click at [219, 443] on input "checkbox" at bounding box center [227, 451] width 17 height 17
checkbox input "true"
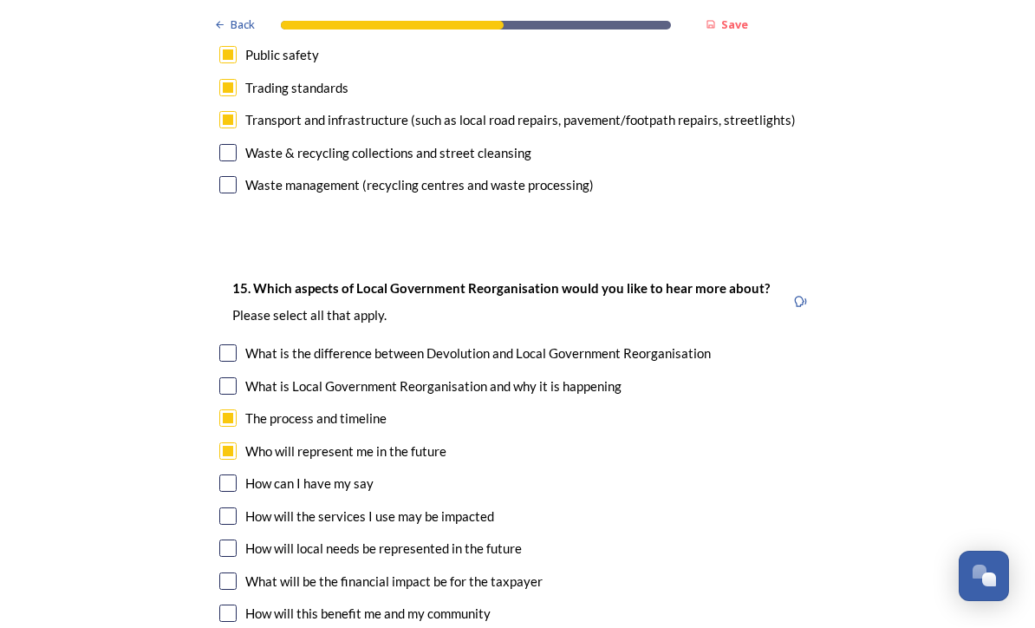
click at [220, 307] on div "15. Which aspects of Local Government Reorganisation would you like to hear mor…" at bounding box center [517, 470] width 624 height 418
click at [210, 335] on div "15. Which aspects of Local Government Reorganisation would you like to hear mor…" at bounding box center [517, 470] width 624 height 418
click at [224, 508] on input "checkbox" at bounding box center [227, 516] width 17 height 17
checkbox input "true"
click at [225, 540] on input "checkbox" at bounding box center [227, 548] width 17 height 17
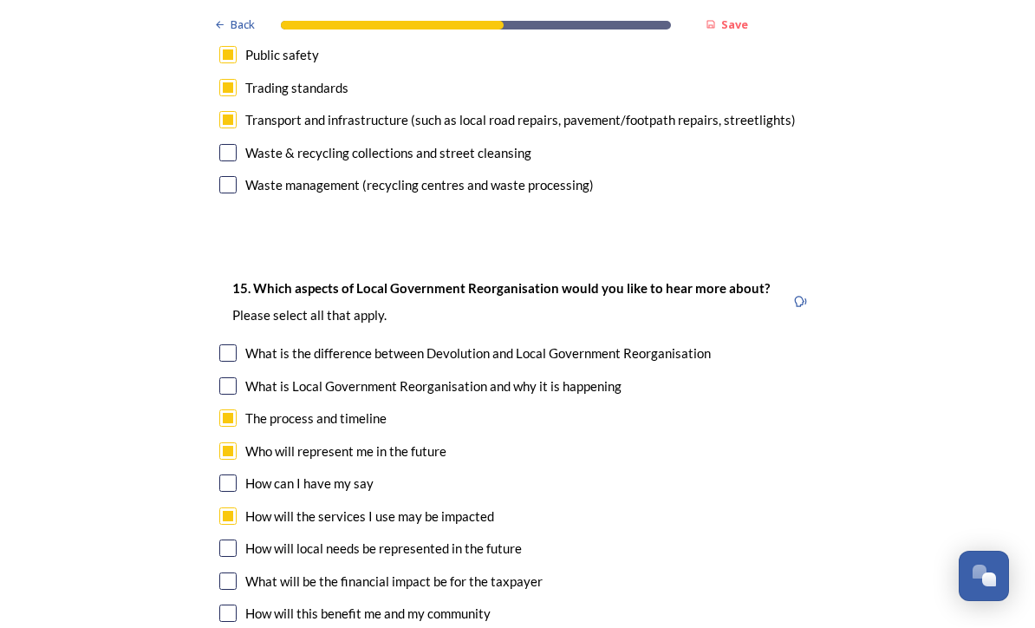
checkbox input "true"
click at [224, 573] on input "checkbox" at bounding box center [227, 581] width 17 height 17
checkbox input "true"
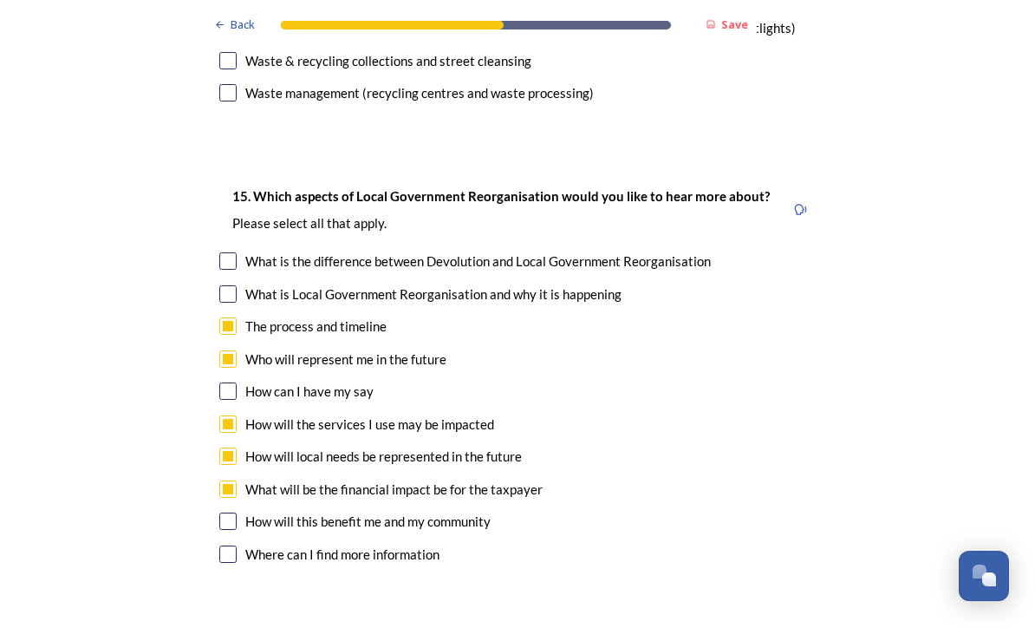
scroll to position [4958, 0]
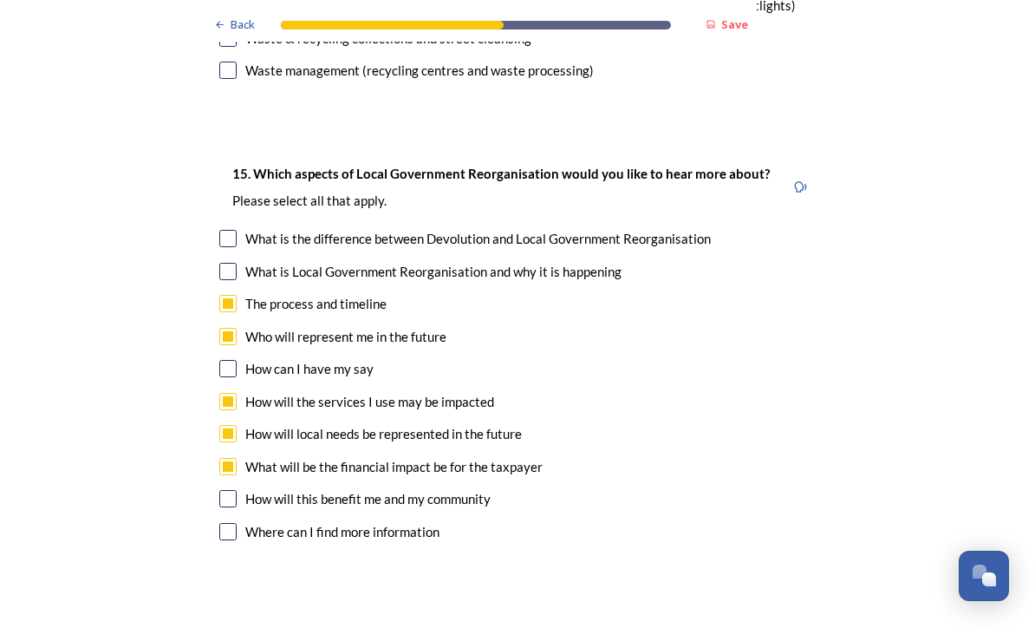
click at [222, 491] on input "checkbox" at bounding box center [227, 499] width 17 height 17
checkbox input "true"
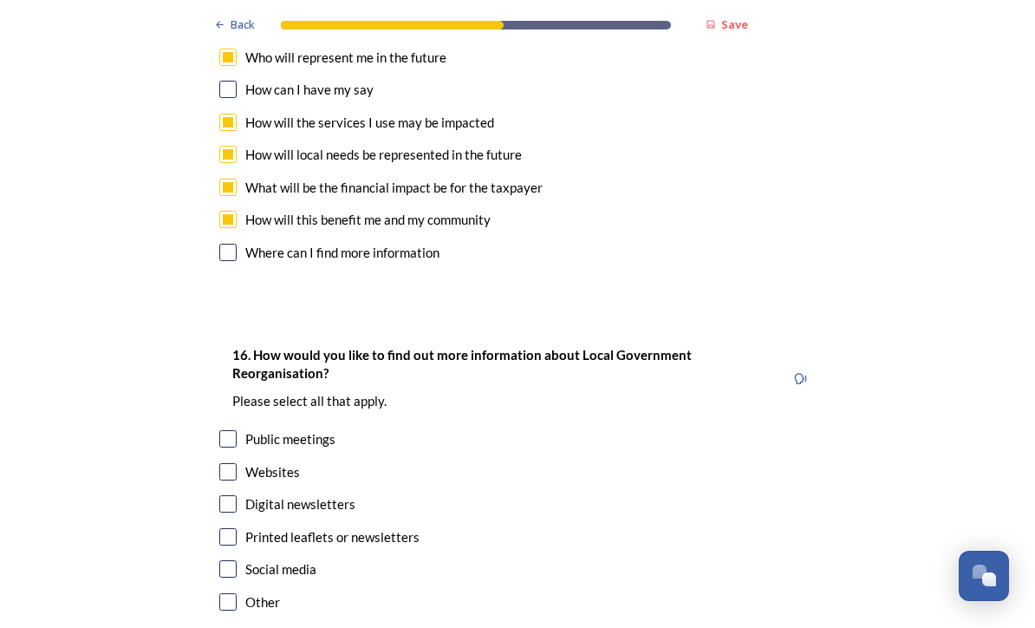
scroll to position [5235, 0]
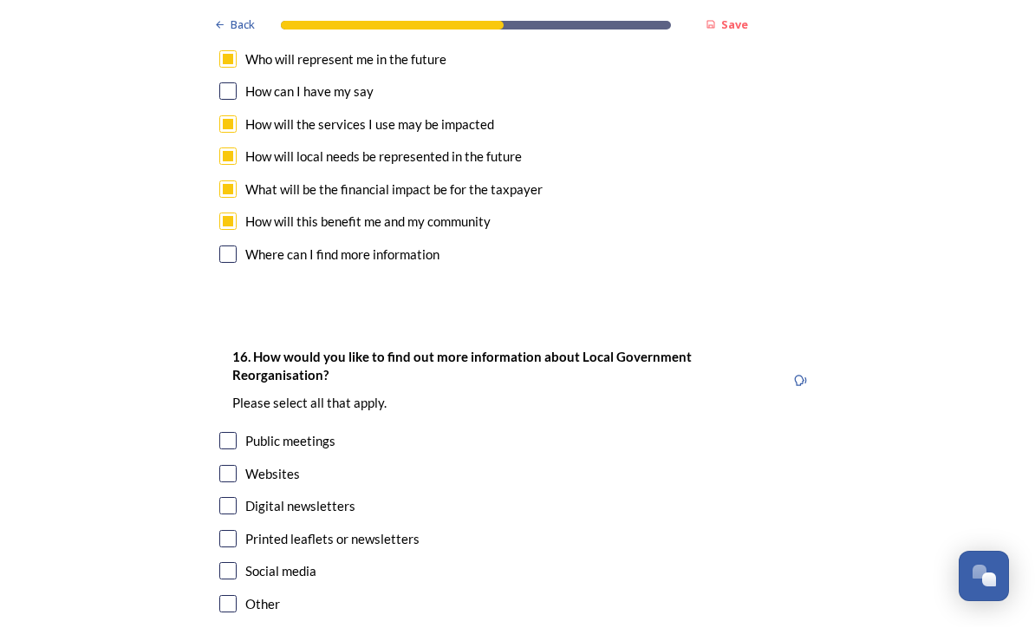
click at [226, 465] on input "checkbox" at bounding box center [227, 473] width 17 height 17
checkbox input "true"
click at [222, 498] on input "checkbox" at bounding box center [227, 506] width 17 height 17
checkbox input "true"
click at [221, 530] on input "checkbox" at bounding box center [227, 538] width 17 height 17
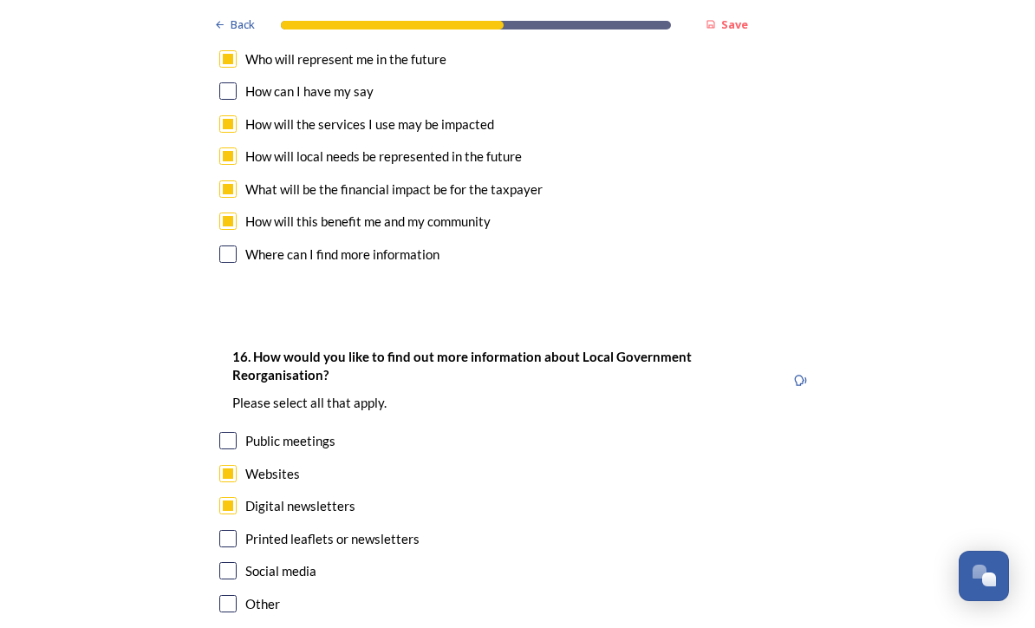
checkbox input "true"
click at [226, 432] on input "checkbox" at bounding box center [227, 440] width 17 height 17
checkbox input "true"
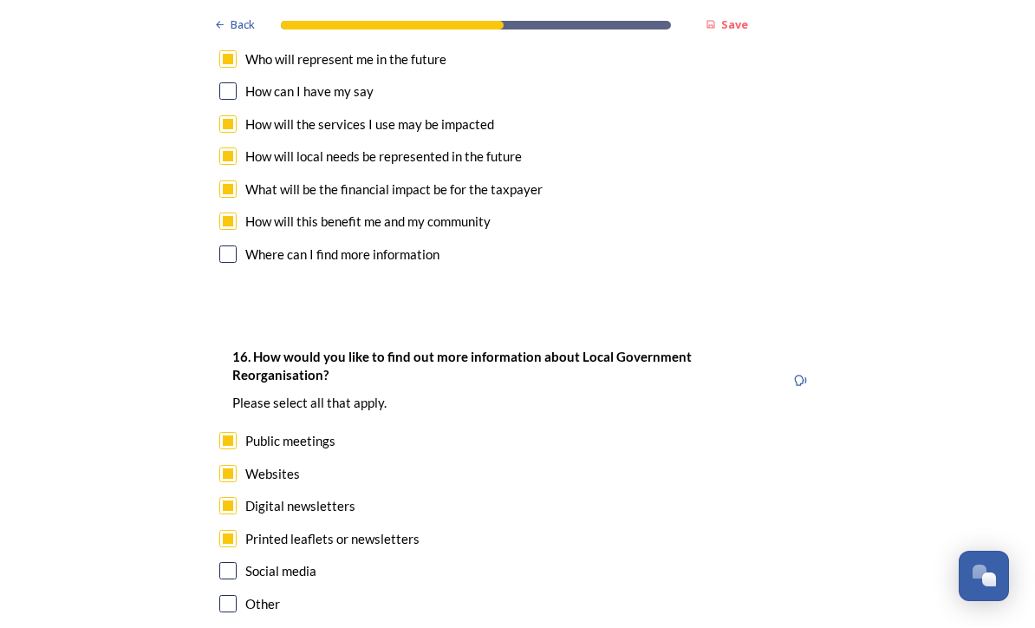
scroll to position [0, 0]
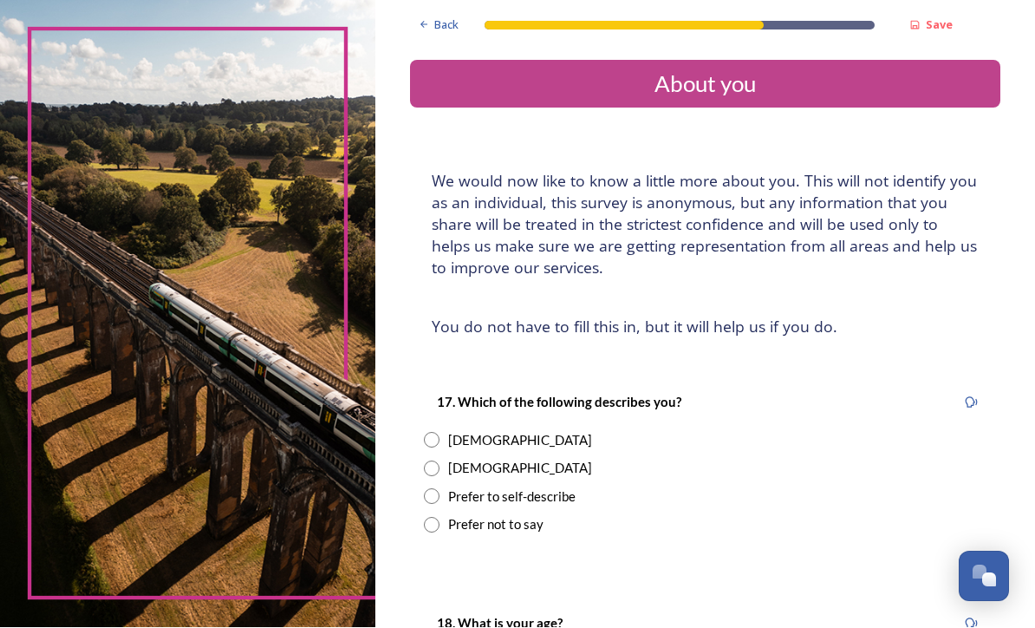
click at [460, 374] on div "17. Which of the following describes you? [DEMOGRAPHIC_DATA] [DEMOGRAPHIC_DATA]…" at bounding box center [705, 463] width 590 height 178
click at [455, 375] on div "17. Which of the following describes you? [DEMOGRAPHIC_DATA] [DEMOGRAPHIC_DATA]…" at bounding box center [705, 463] width 590 height 178
click at [439, 432] on input "radio" at bounding box center [432, 440] width 16 height 16
radio input "true"
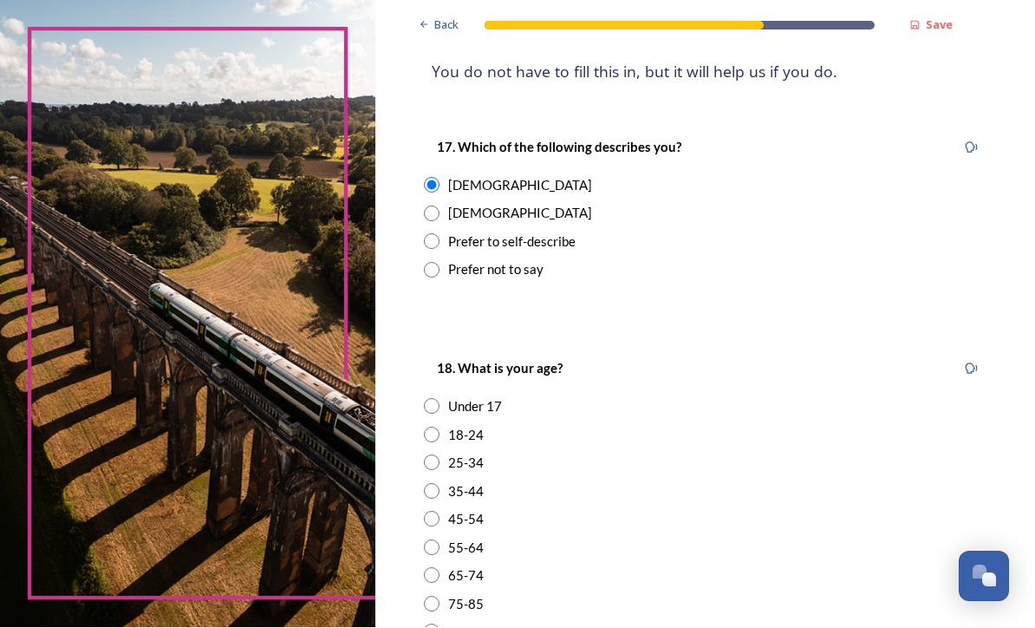
scroll to position [255, 0]
click at [439, 568] on input "radio" at bounding box center [432, 576] width 16 height 16
radio input "true"
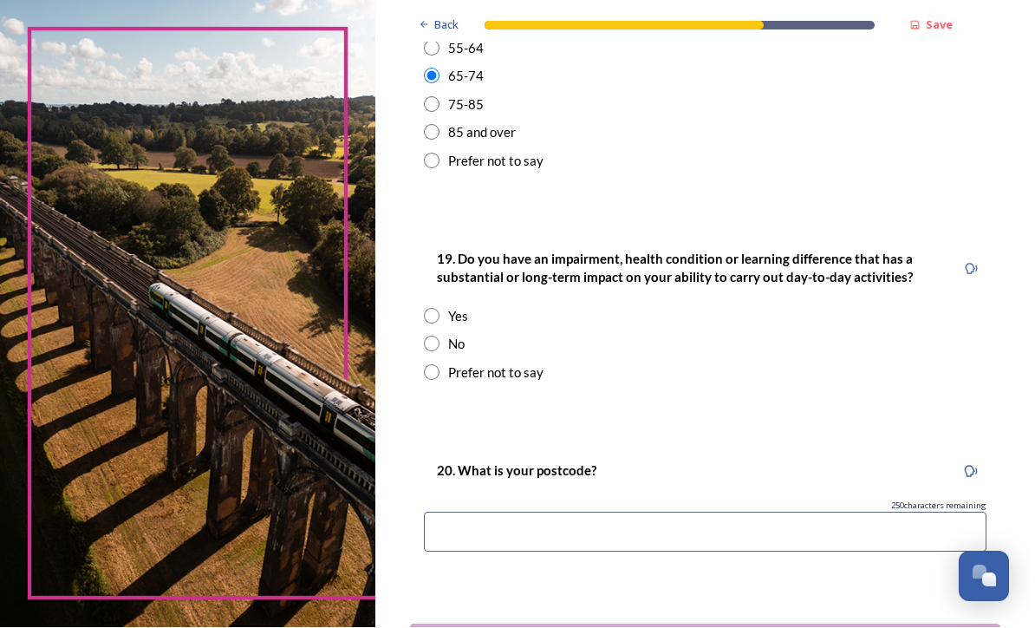
scroll to position [754, 0]
click at [439, 336] on input "radio" at bounding box center [432, 344] width 16 height 16
radio input "true"
click at [493, 512] on input at bounding box center [705, 532] width 563 height 40
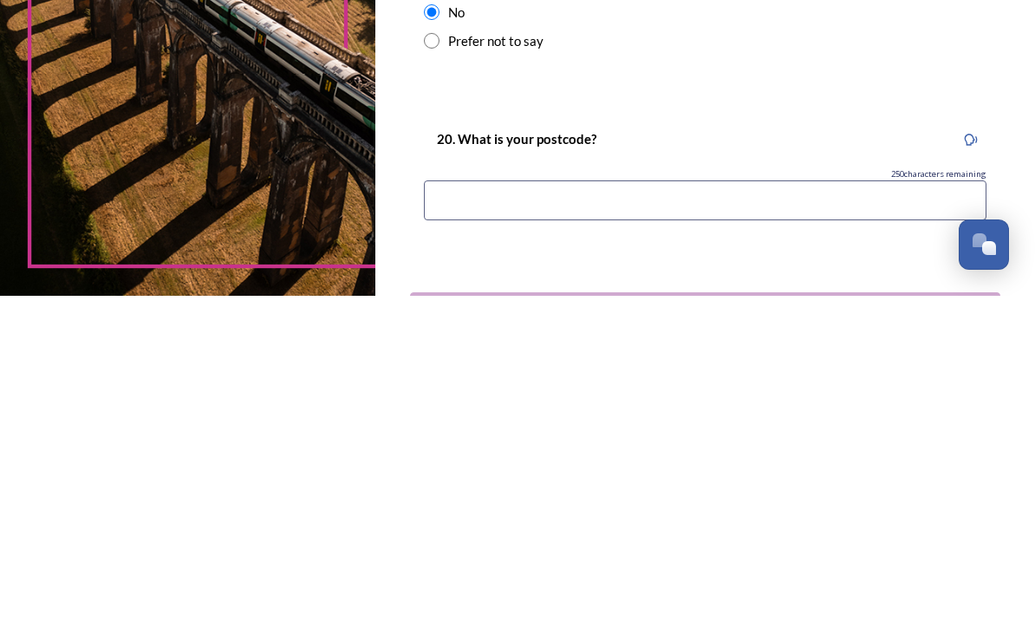
type input "RH10 8AN"
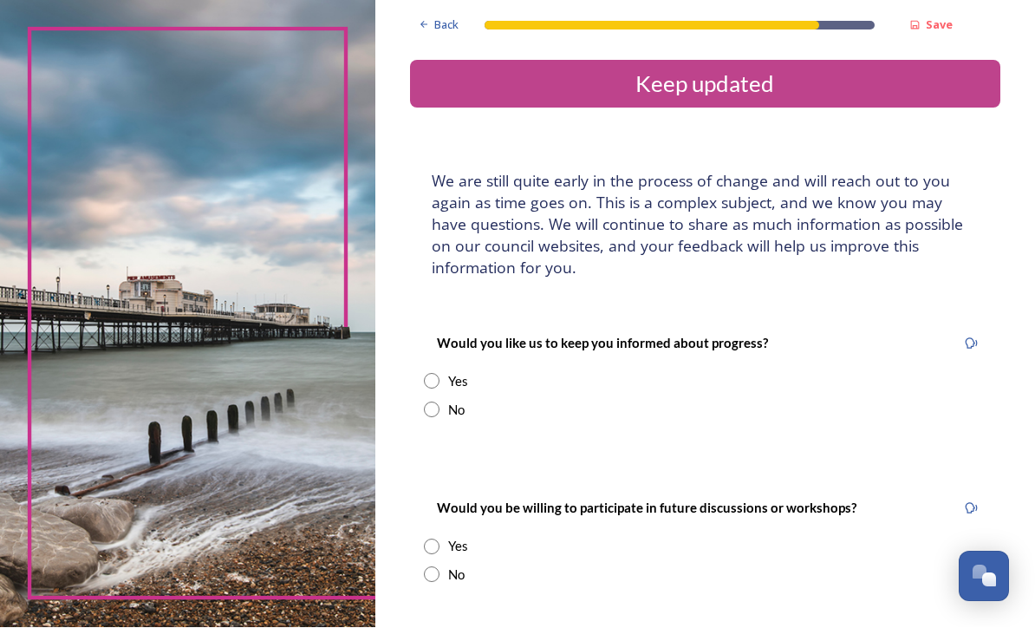
click at [448, 318] on div "Would you like us to keep you informed about progress? Yes No" at bounding box center [705, 375] width 590 height 121
click at [439, 374] on input "radio" at bounding box center [432, 382] width 16 height 16
radio input "true"
click at [497, 537] on input at bounding box center [705, 557] width 563 height 40
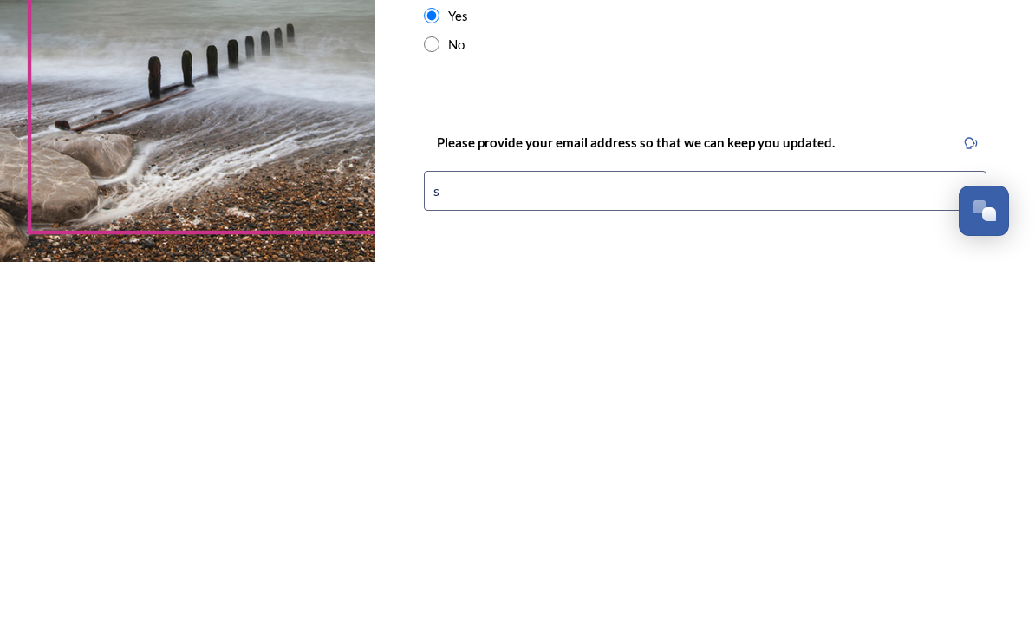
type input "su"
type input "[EMAIL_ADDRESS][DOMAIN_NAME]"
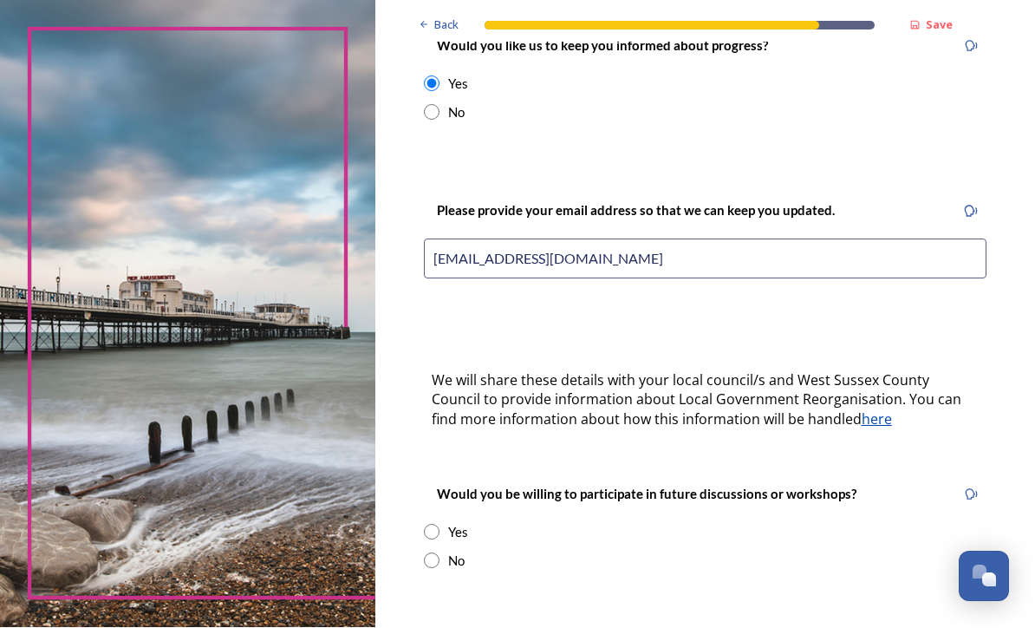
scroll to position [298, 0]
click at [446, 433] on div "Back Save Keep updated We are still quite early in the process of change and wi…" at bounding box center [705, 237] width 660 height 1071
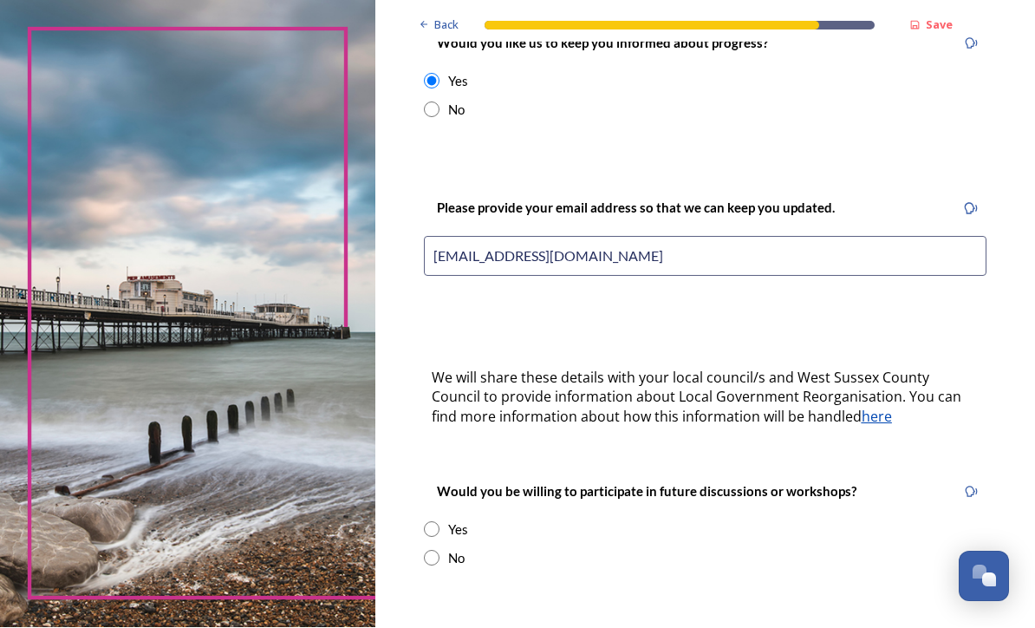
click at [475, 520] on div "Yes" at bounding box center [705, 530] width 563 height 20
radio input "true"
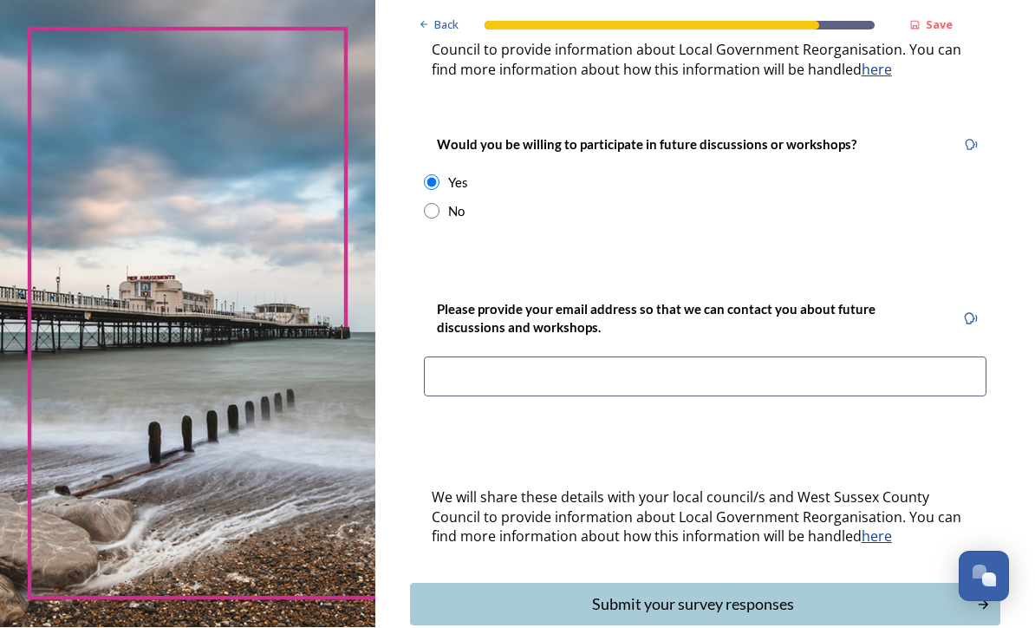
scroll to position [647, 0]
click at [485, 356] on input at bounding box center [705, 376] width 563 height 40
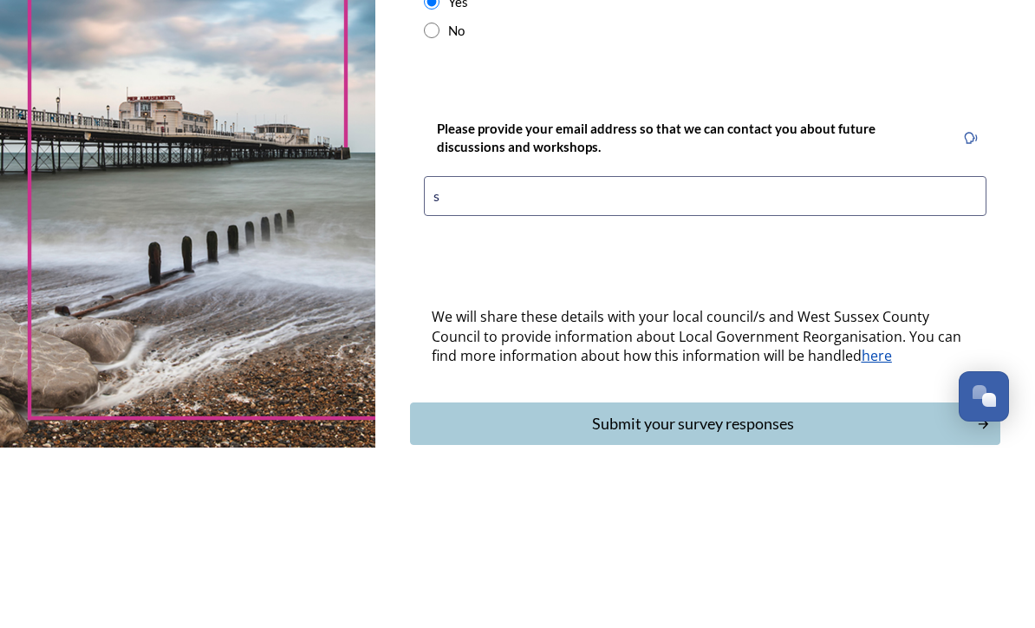
type input "su"
type input "[EMAIL_ADDRESS][DOMAIN_NAME]"
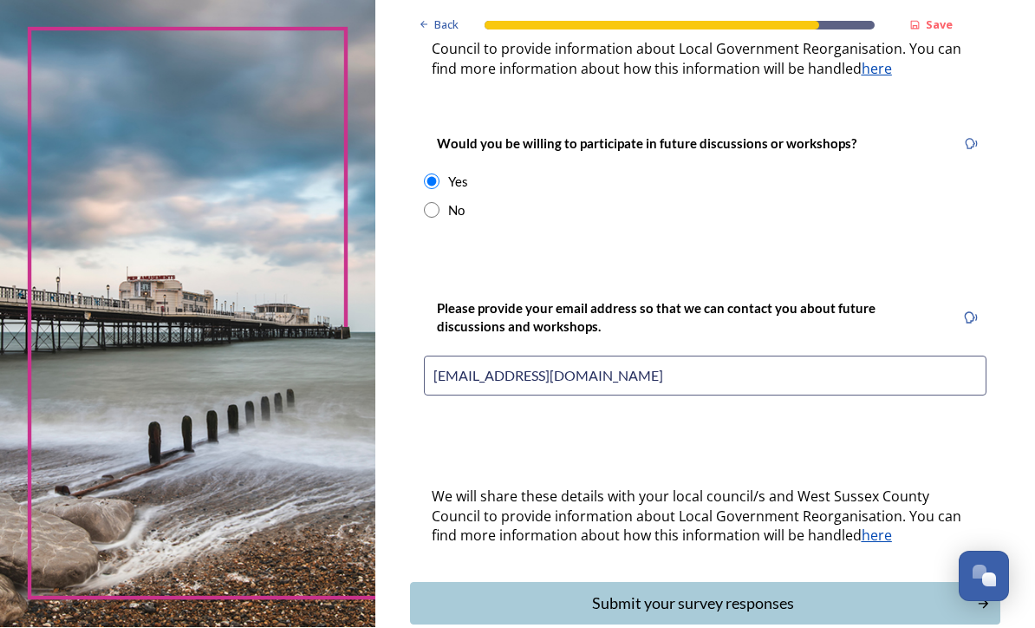
click at [712, 592] on div "Submit your survey responses" at bounding box center [693, 603] width 548 height 23
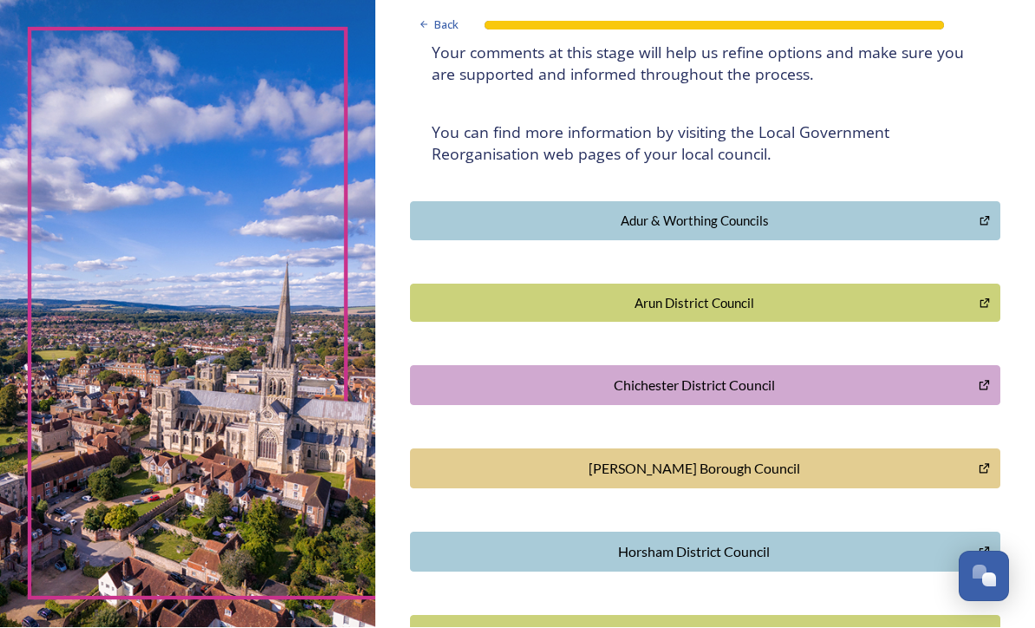
scroll to position [278, 0]
click at [655, 458] on div "[PERSON_NAME] Borough Council" at bounding box center [694, 468] width 550 height 21
